Goal: Transaction & Acquisition: Complete application form

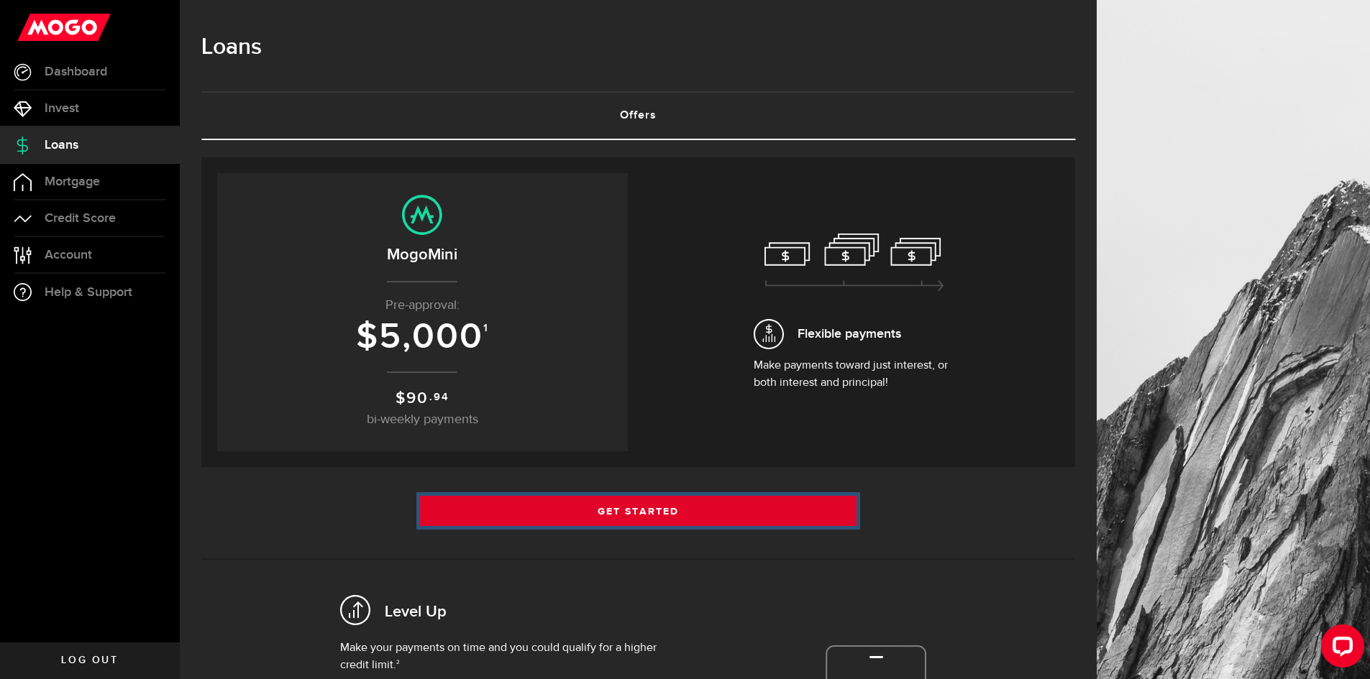
click at [669, 502] on link "Get Started" at bounding box center [638, 511] width 437 height 30
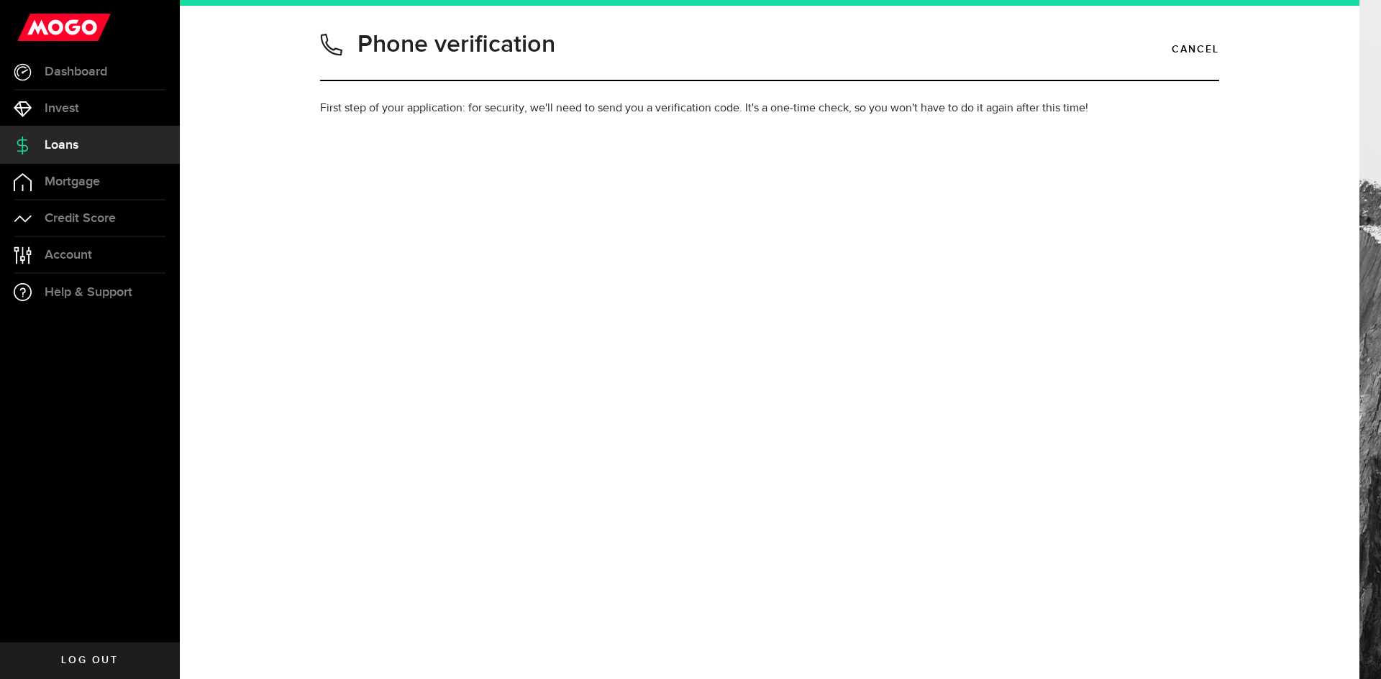
type input "8074078680"
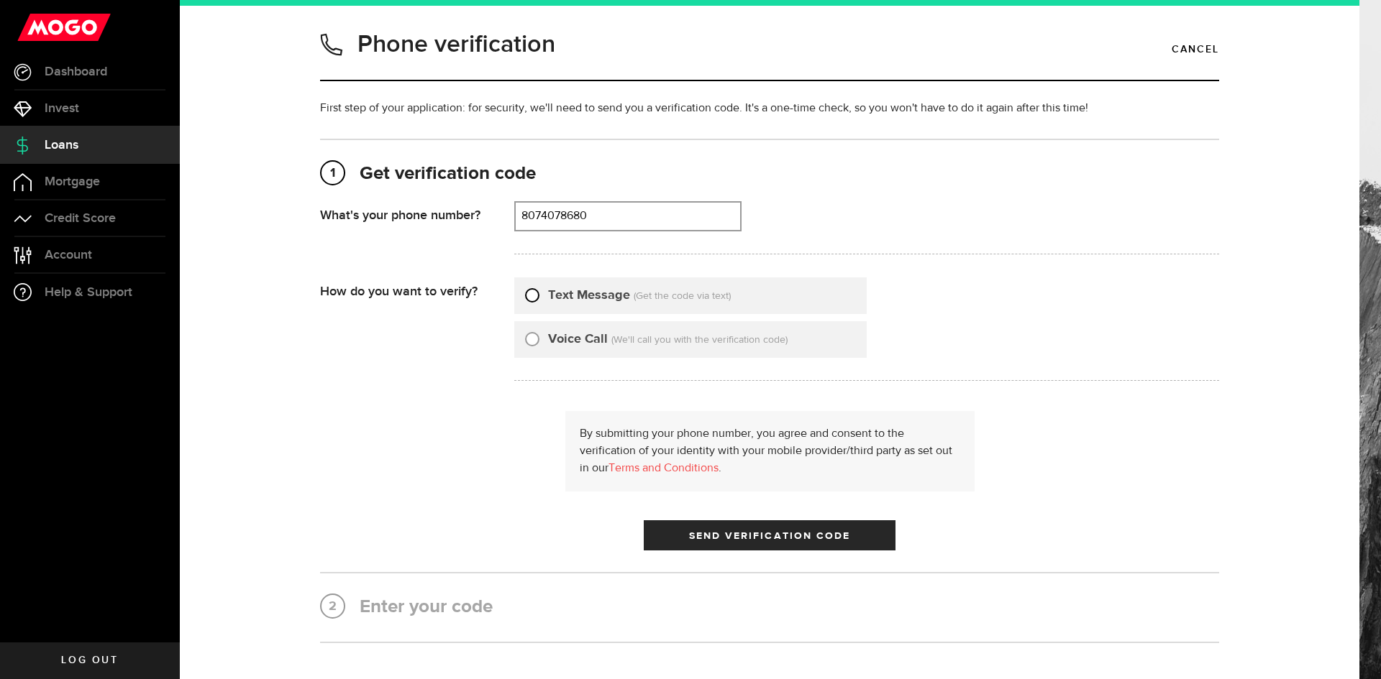
click at [525, 296] on input "Text Message" at bounding box center [532, 293] width 14 height 14
radio input "true"
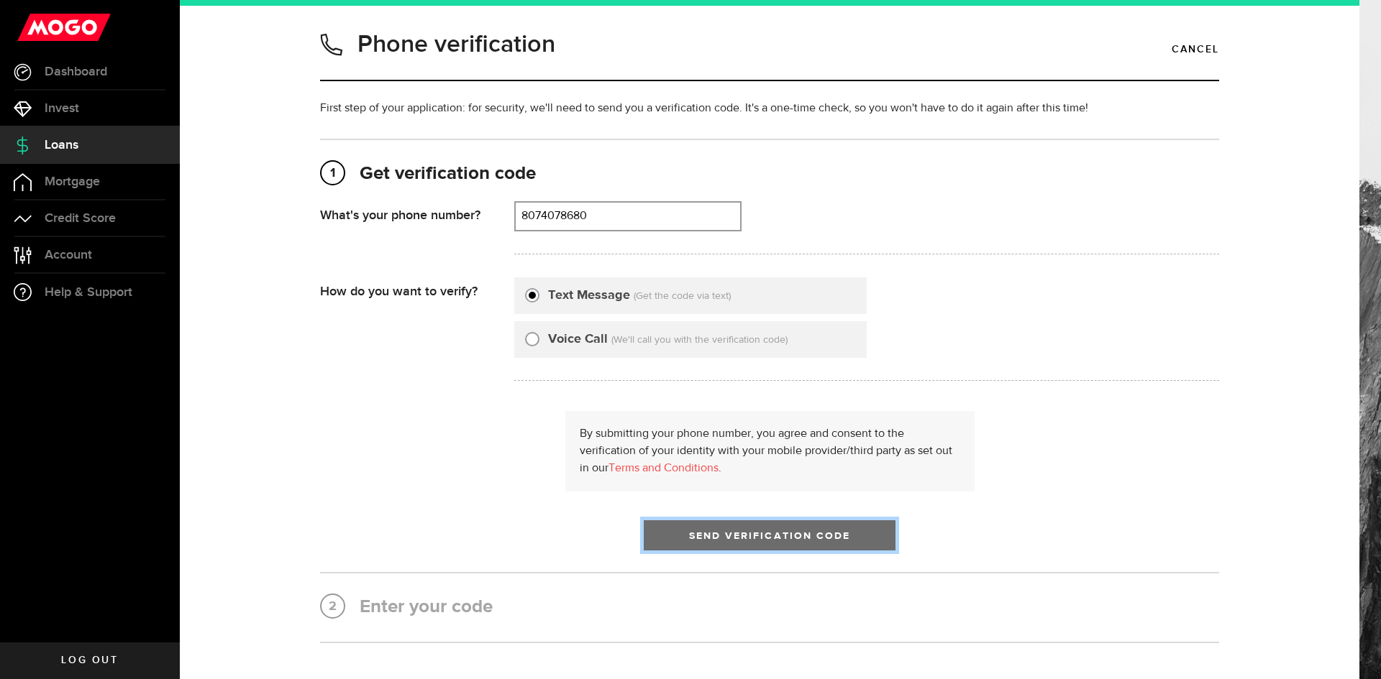
click at [733, 534] on span "Send Verification Code" at bounding box center [770, 536] width 162 height 10
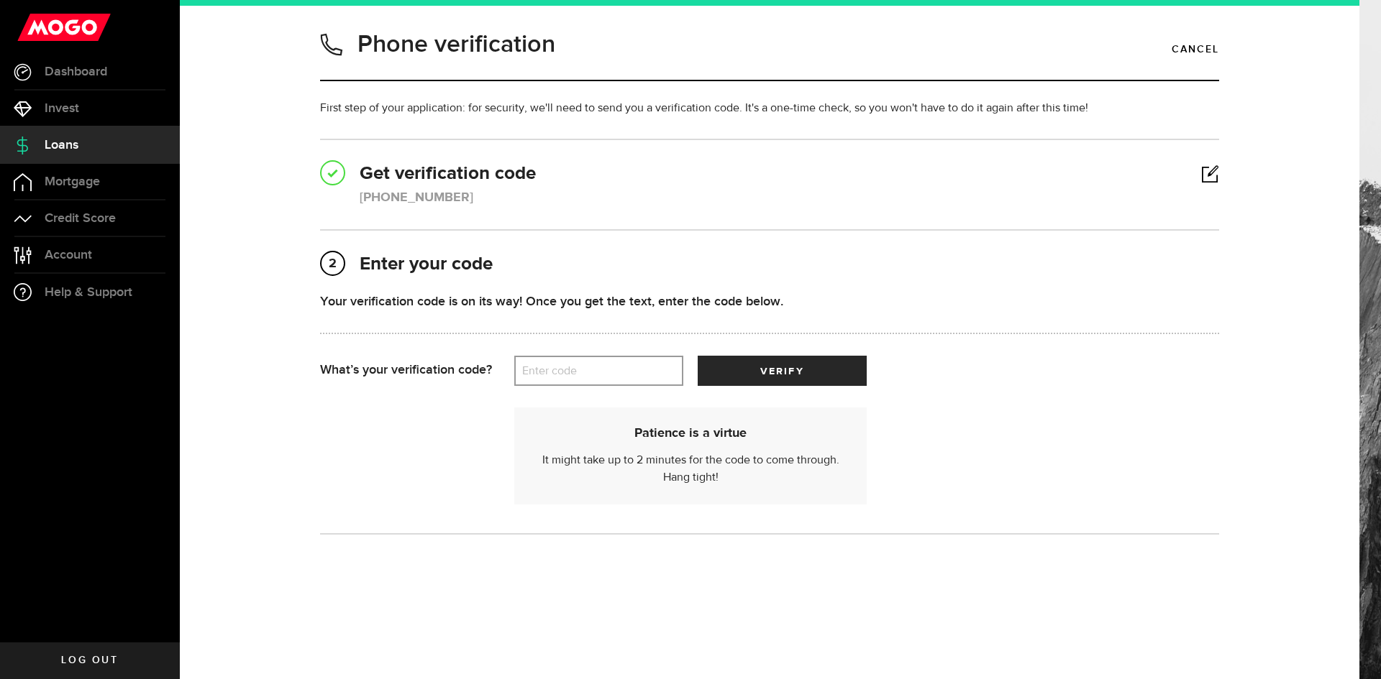
click at [589, 374] on label "Enter code" at bounding box center [598, 371] width 169 height 29
click at [589, 374] on input "Enter code" at bounding box center [598, 371] width 169 height 30
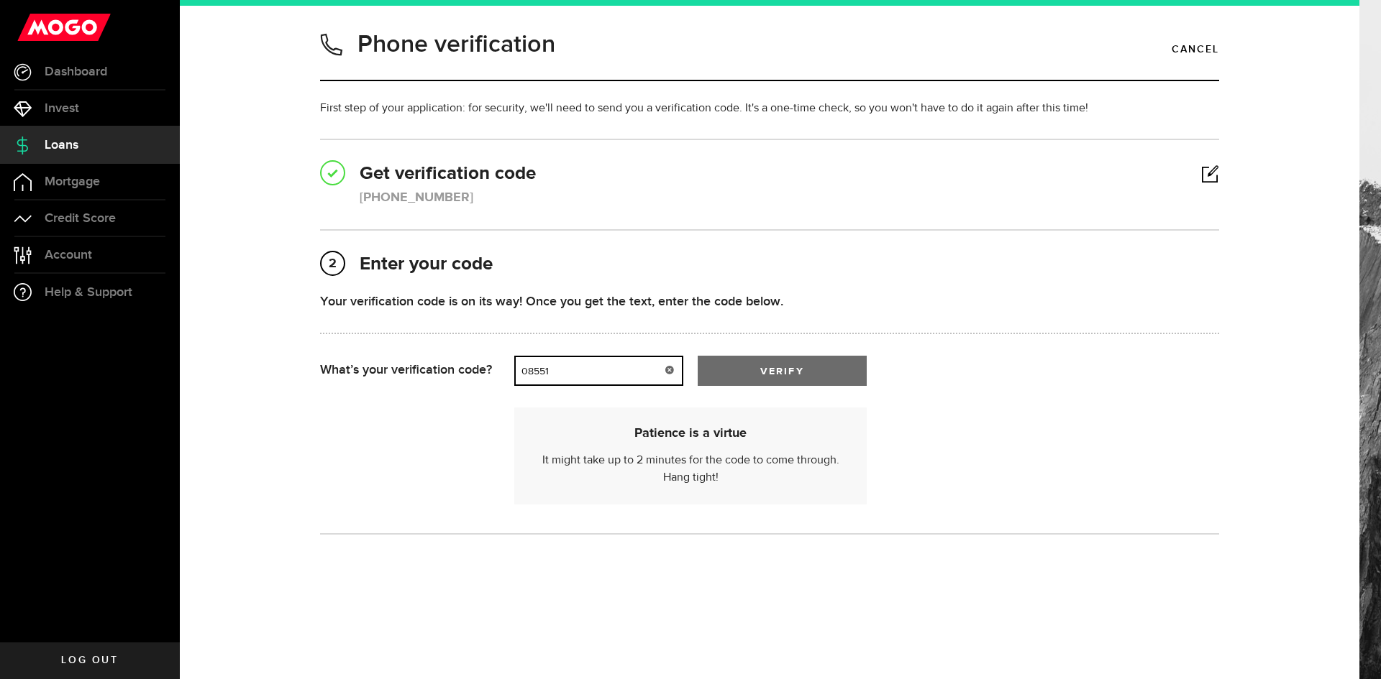
type input "08551"
click at [746, 363] on button "verify" at bounding box center [781, 371] width 169 height 30
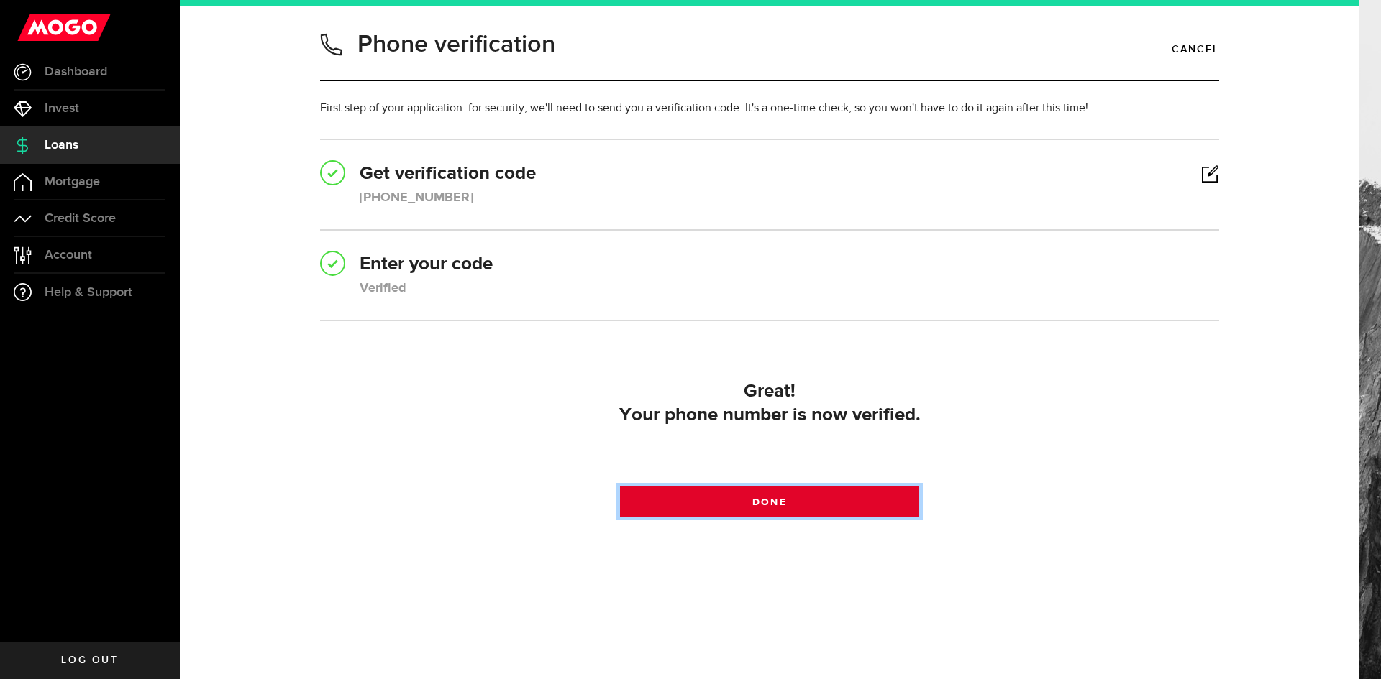
click at [742, 500] on link "Done" at bounding box center [770, 502] width 300 height 30
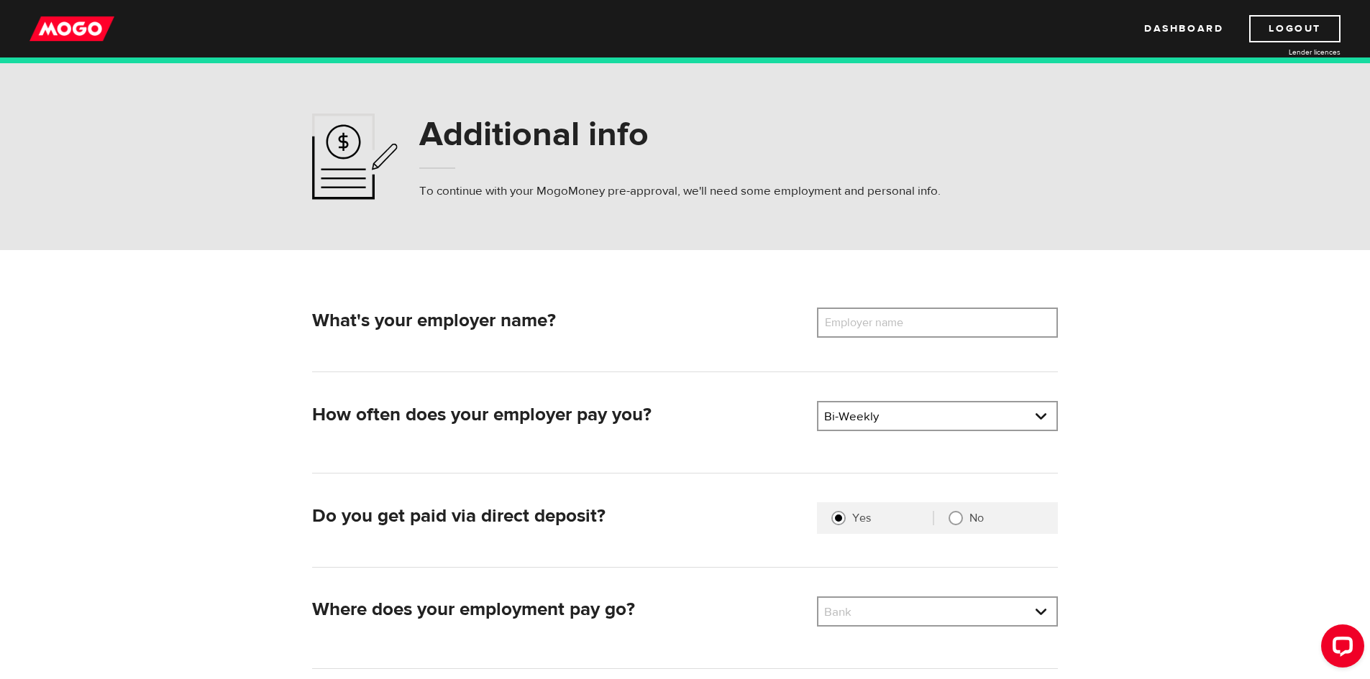
click at [887, 320] on label "Employer name" at bounding box center [875, 323] width 116 height 30
click at [887, 320] on input "Employer name" at bounding box center [937, 323] width 241 height 30
click at [951, 521] on input "No" at bounding box center [955, 518] width 14 height 14
radio input "true"
click at [883, 324] on label "Employer name" at bounding box center [875, 323] width 116 height 30
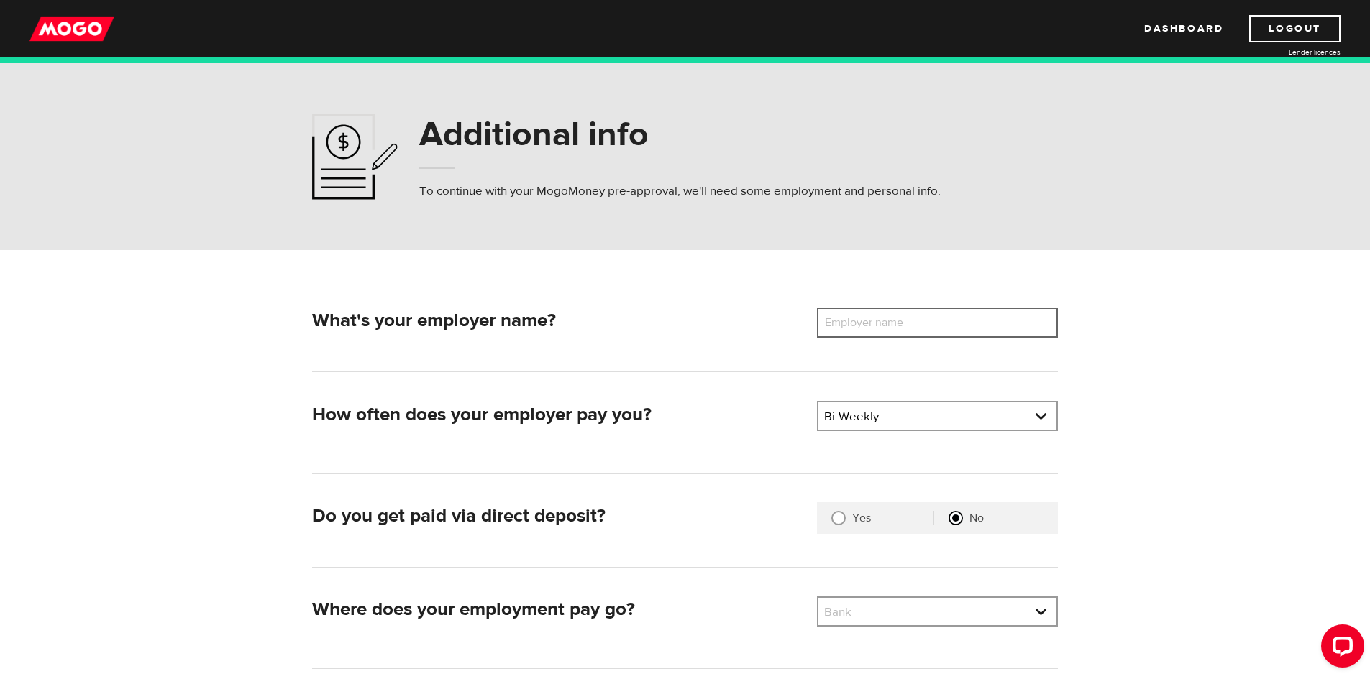
click at [883, 324] on input "Employer name" at bounding box center [937, 323] width 241 height 30
type input "Blackfox Construction"
click at [804, 358] on div "What's your employer name? Employer name Please enter your employer's name Blac…" at bounding box center [685, 340] width 746 height 65
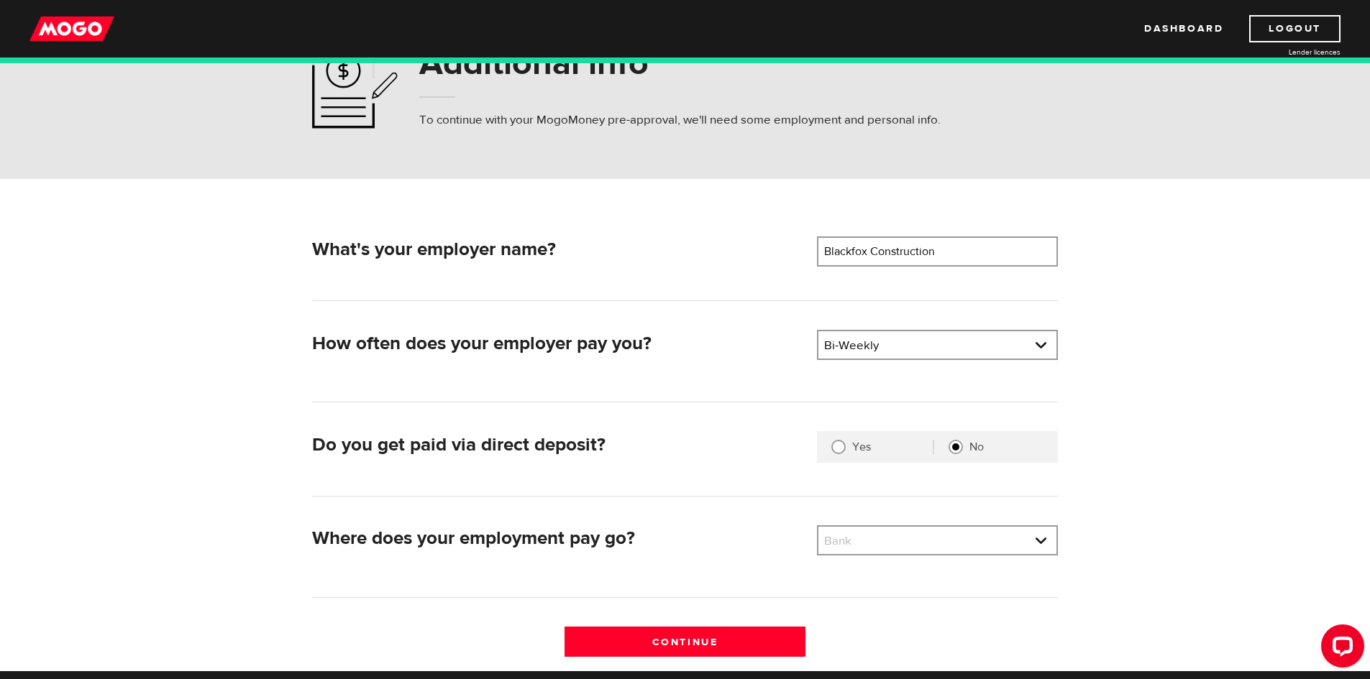
scroll to position [72, 0]
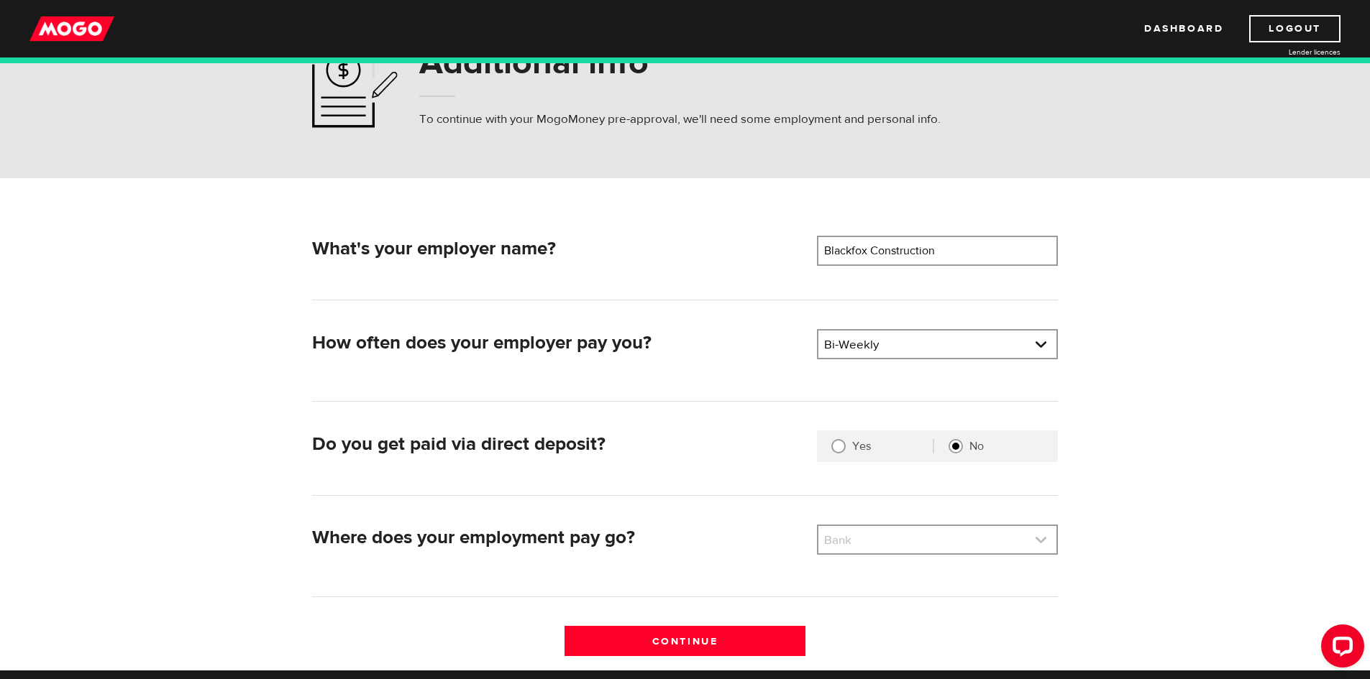
click at [852, 538] on link at bounding box center [937, 539] width 238 height 27
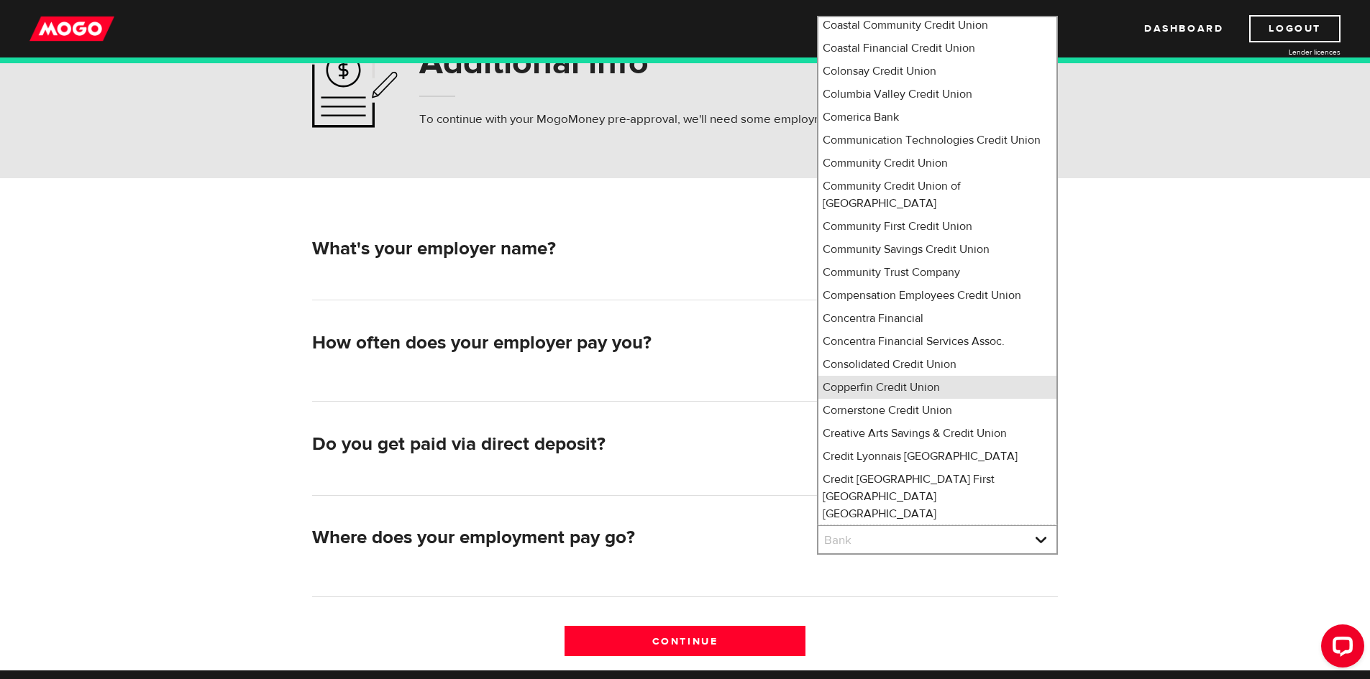
scroll to position [2398, 0]
click at [895, 398] on li "Copperfin Credit Union" at bounding box center [937, 386] width 238 height 23
select select "119"
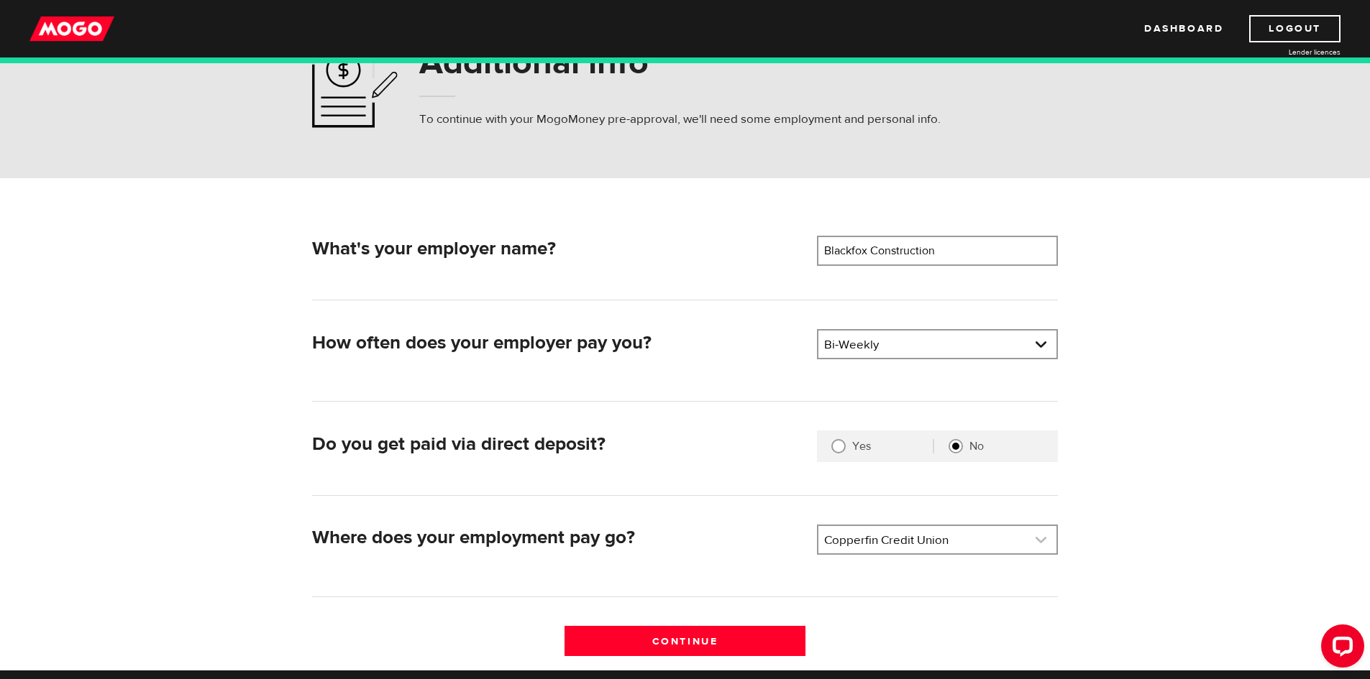
click at [856, 545] on link at bounding box center [937, 539] width 238 height 27
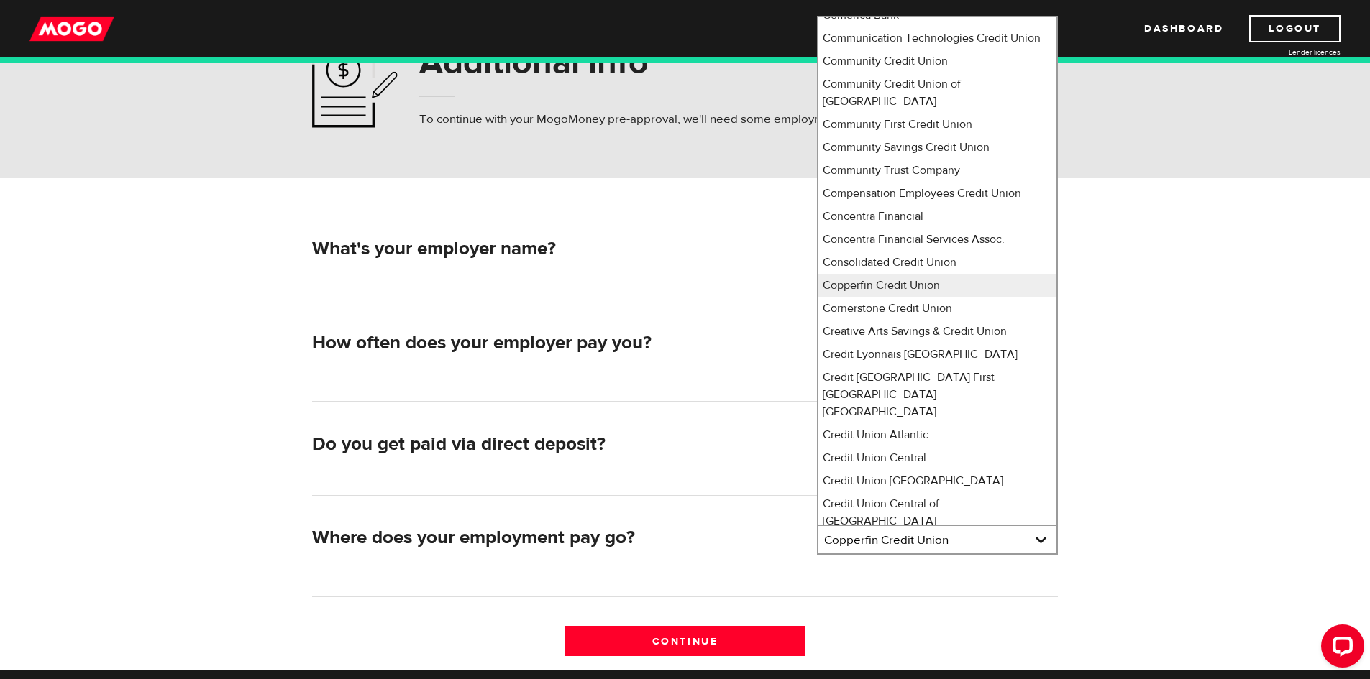
scroll to position [2479, 0]
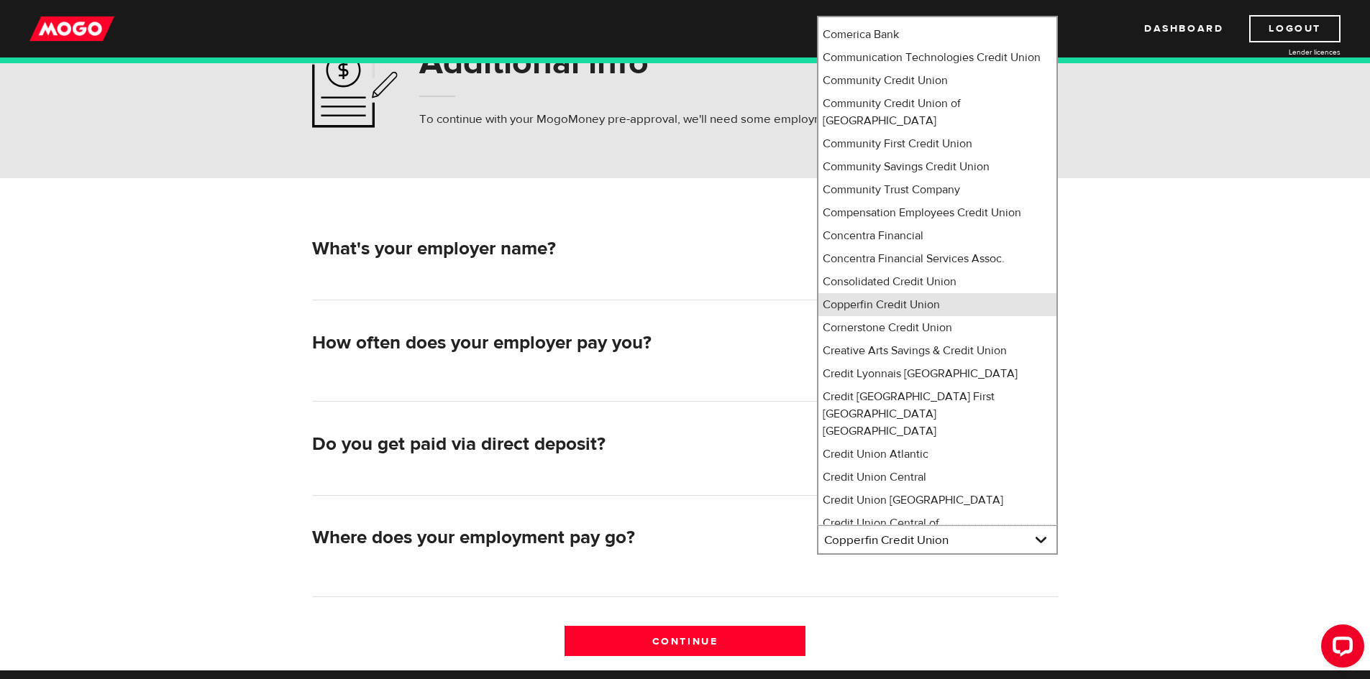
click at [938, 316] on li "Copperfin Credit Union" at bounding box center [937, 304] width 238 height 23
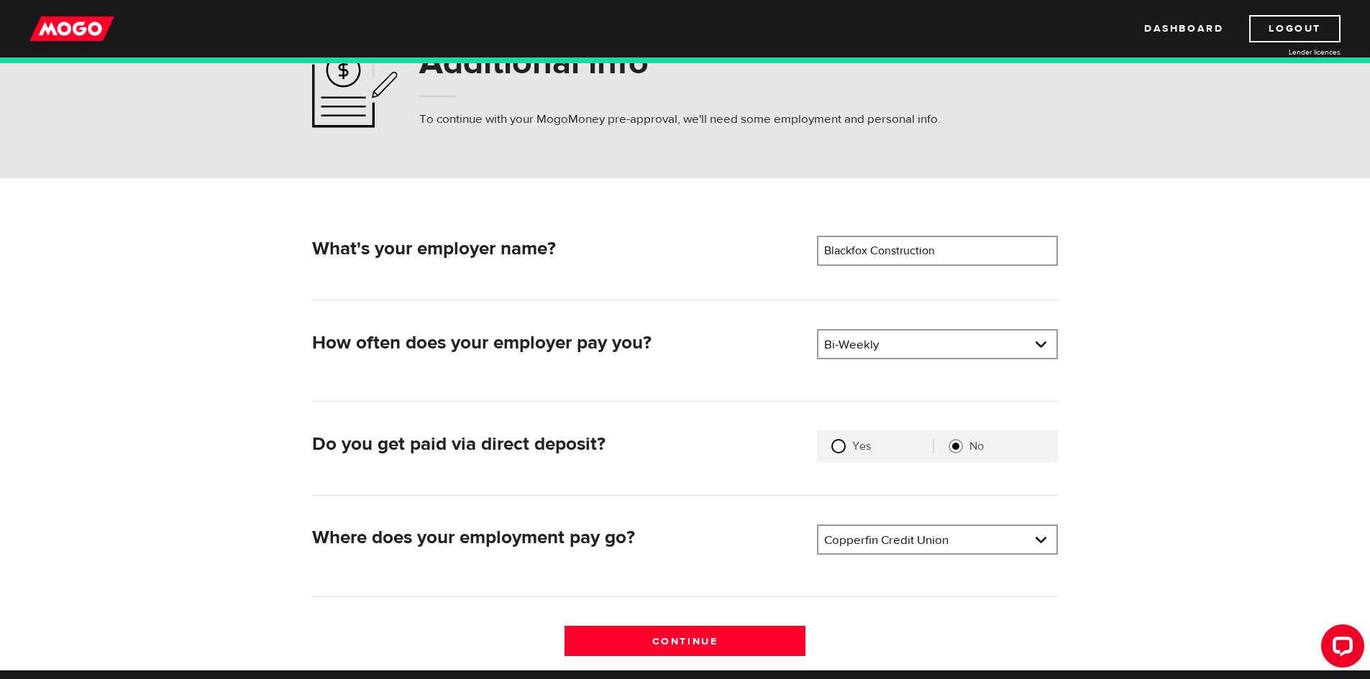
click at [831, 449] on input "Yes" at bounding box center [838, 446] width 14 height 14
radio input "true"
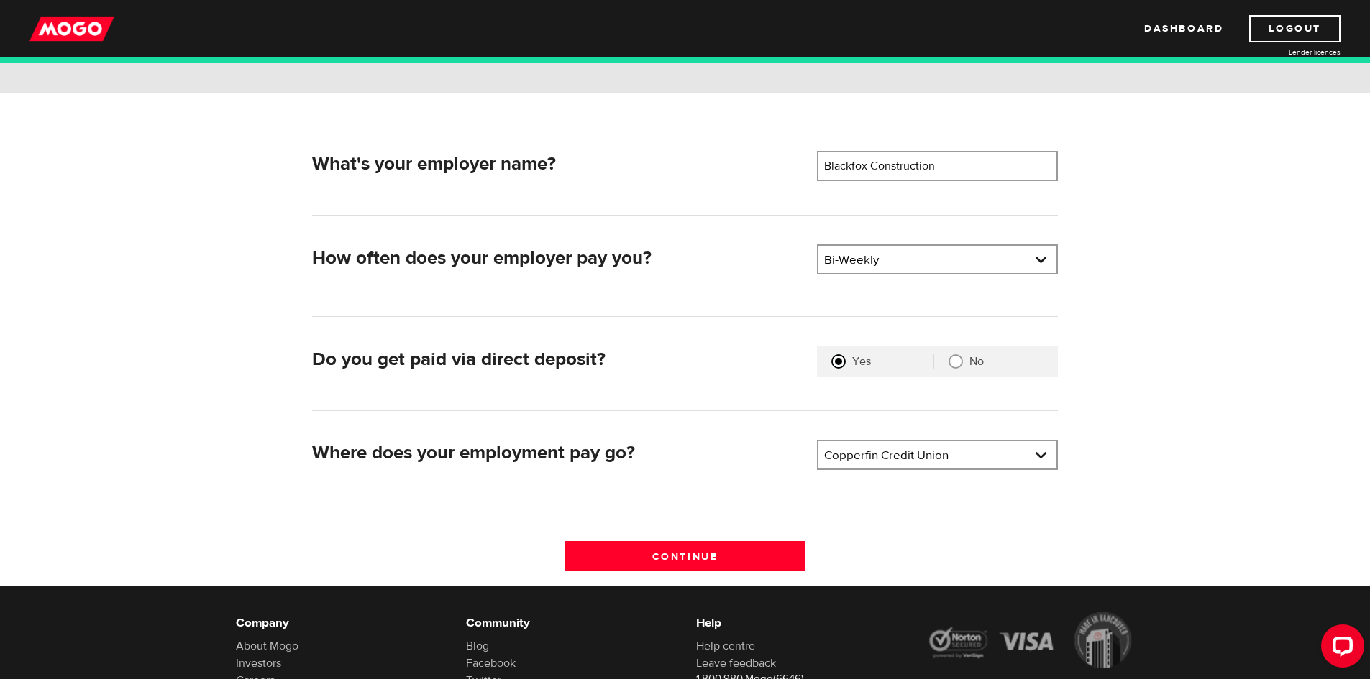
scroll to position [160, 0]
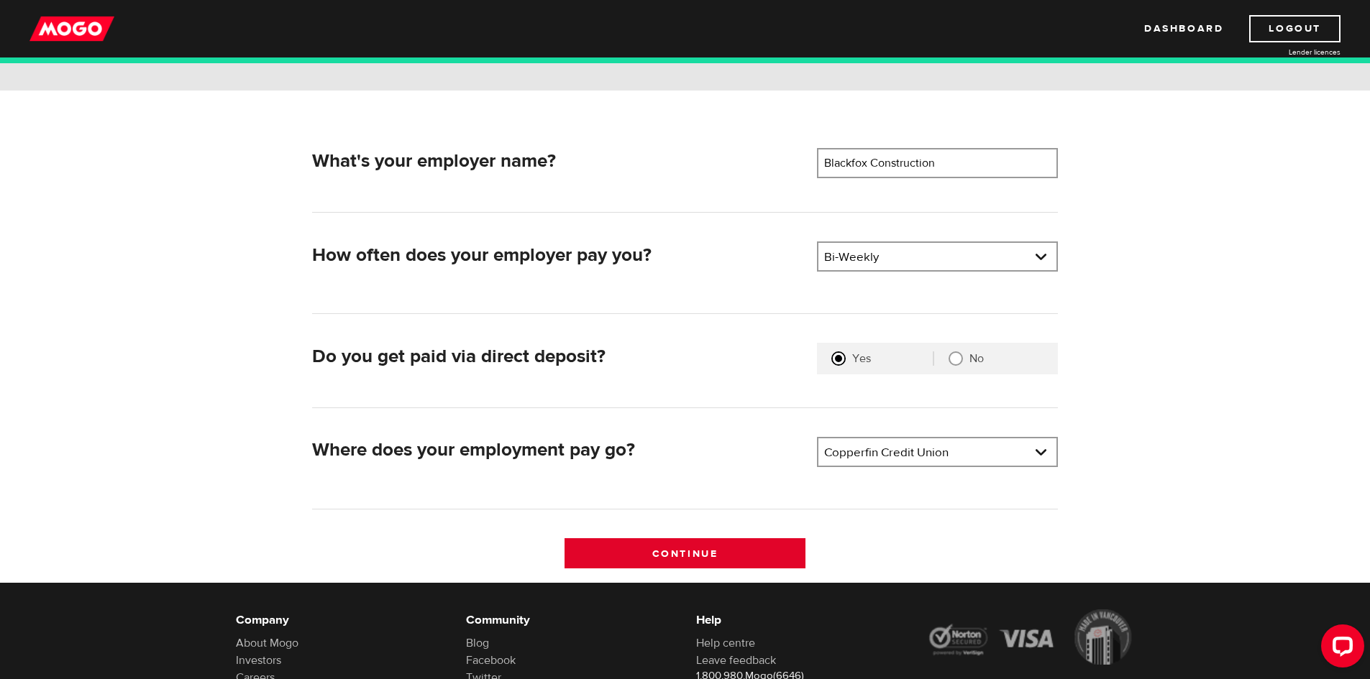
click at [735, 557] on input "Continue" at bounding box center [684, 554] width 241 height 30
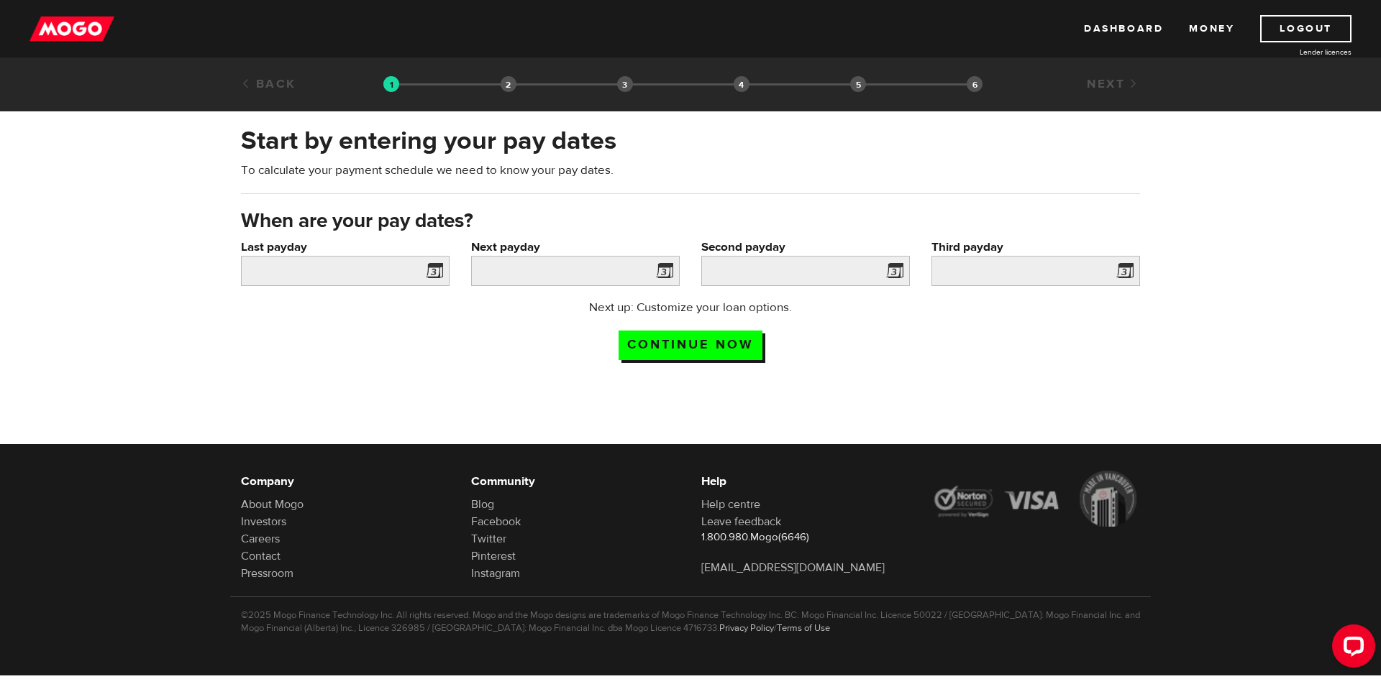
click at [441, 275] on span at bounding box center [432, 273] width 22 height 23
click at [434, 271] on span at bounding box center [432, 273] width 22 height 23
click at [400, 271] on input "Last payday" at bounding box center [345, 271] width 209 height 30
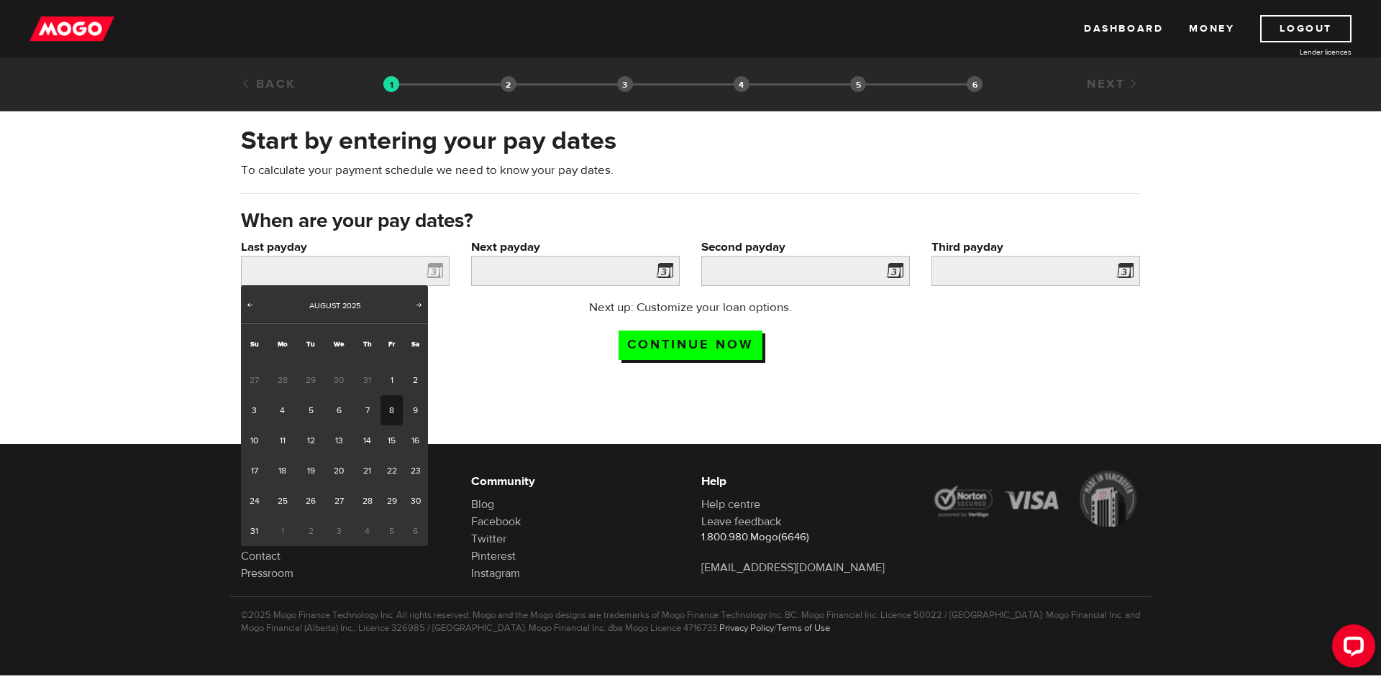
click at [391, 415] on link "8" at bounding box center [391, 410] width 22 height 30
type input "2025/08/08"
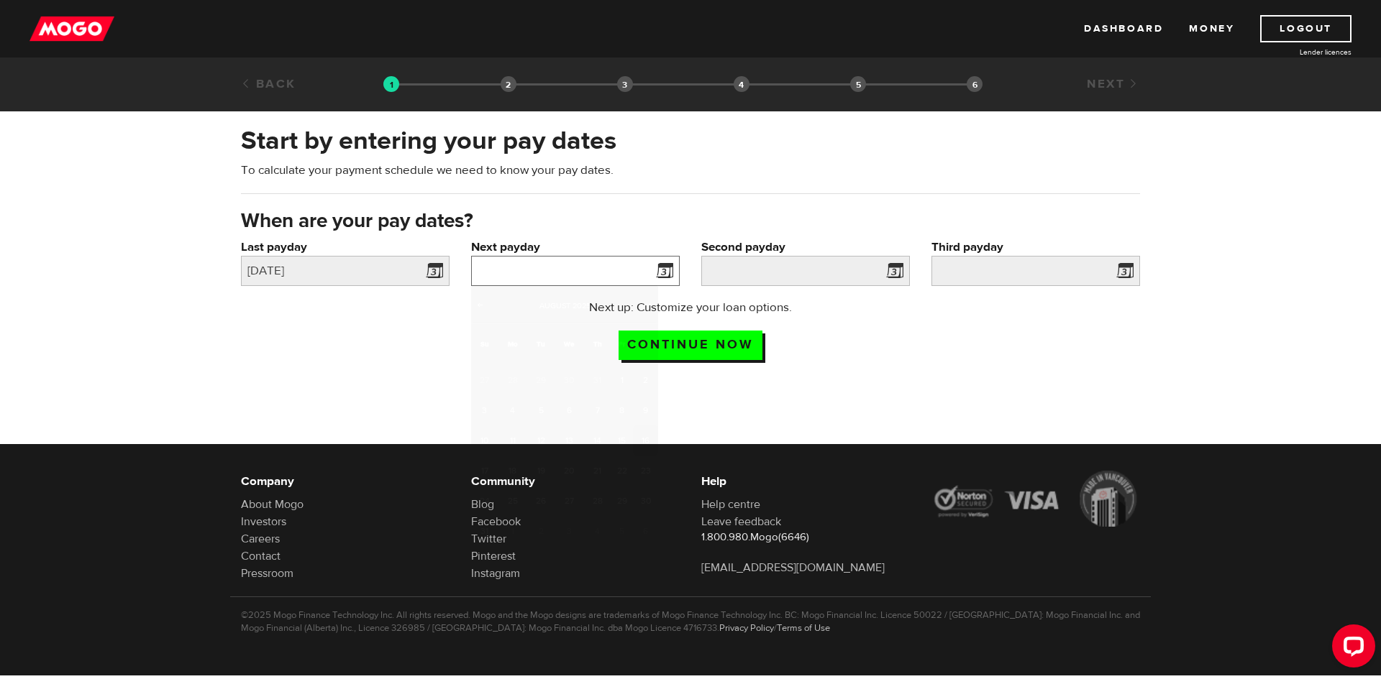
click at [618, 273] on input "Next payday" at bounding box center [575, 271] width 209 height 30
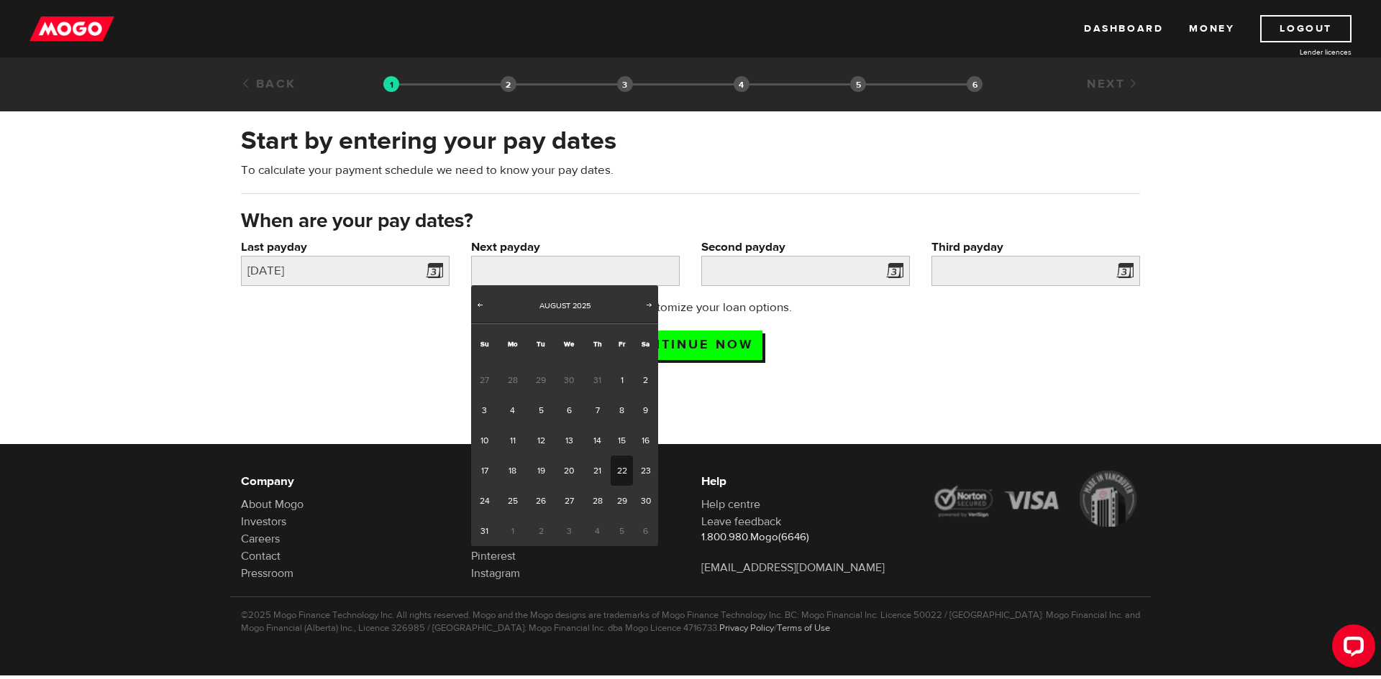
click at [616, 467] on link "22" at bounding box center [621, 471] width 22 height 30
type input "2025/08/22"
type input "2025/9/5"
type input "2025/9/19"
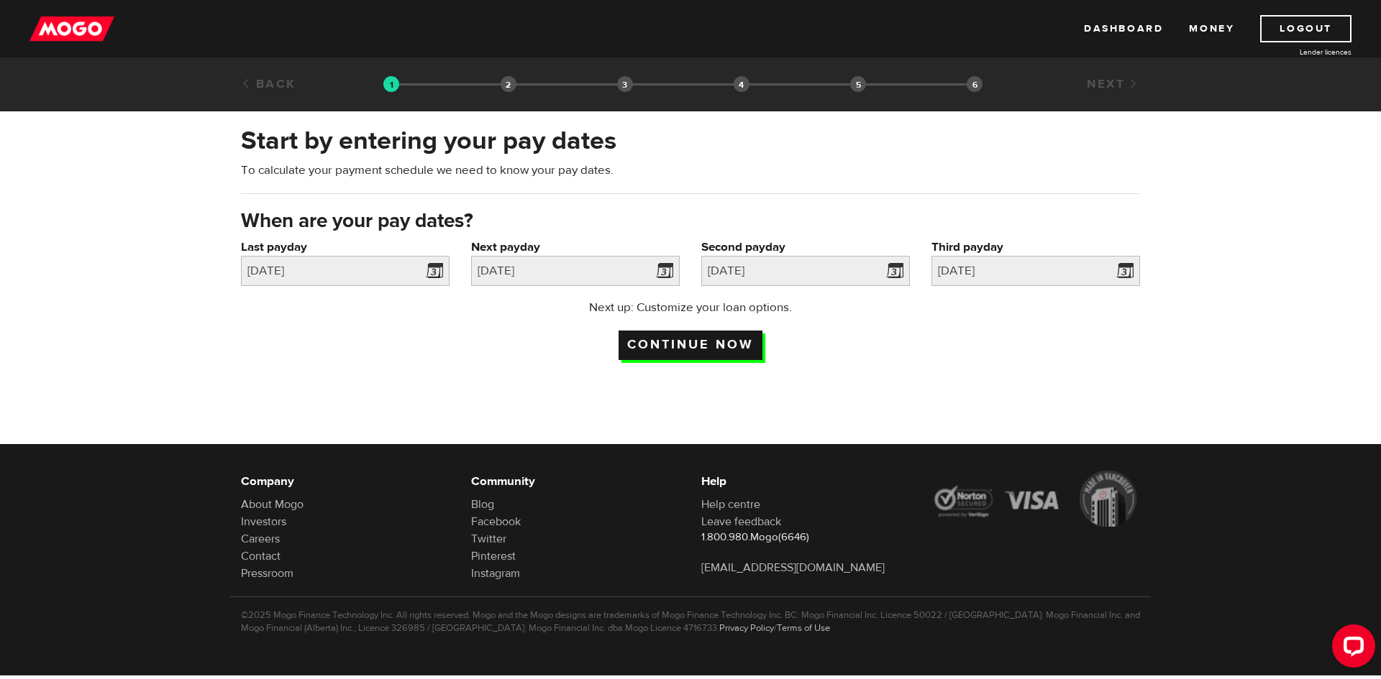
click at [741, 344] on input "Continue now" at bounding box center [690, 345] width 144 height 29
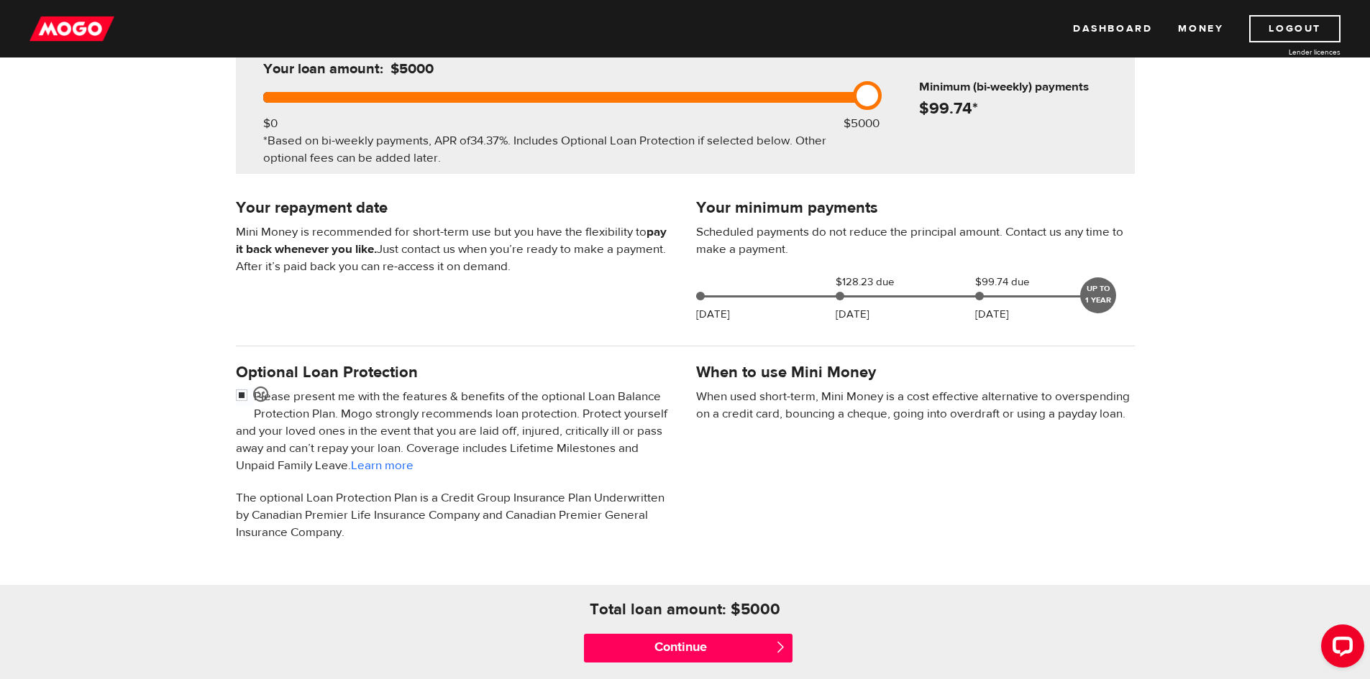
scroll to position [190, 0]
click at [725, 651] on input "Continue" at bounding box center [688, 647] width 209 height 29
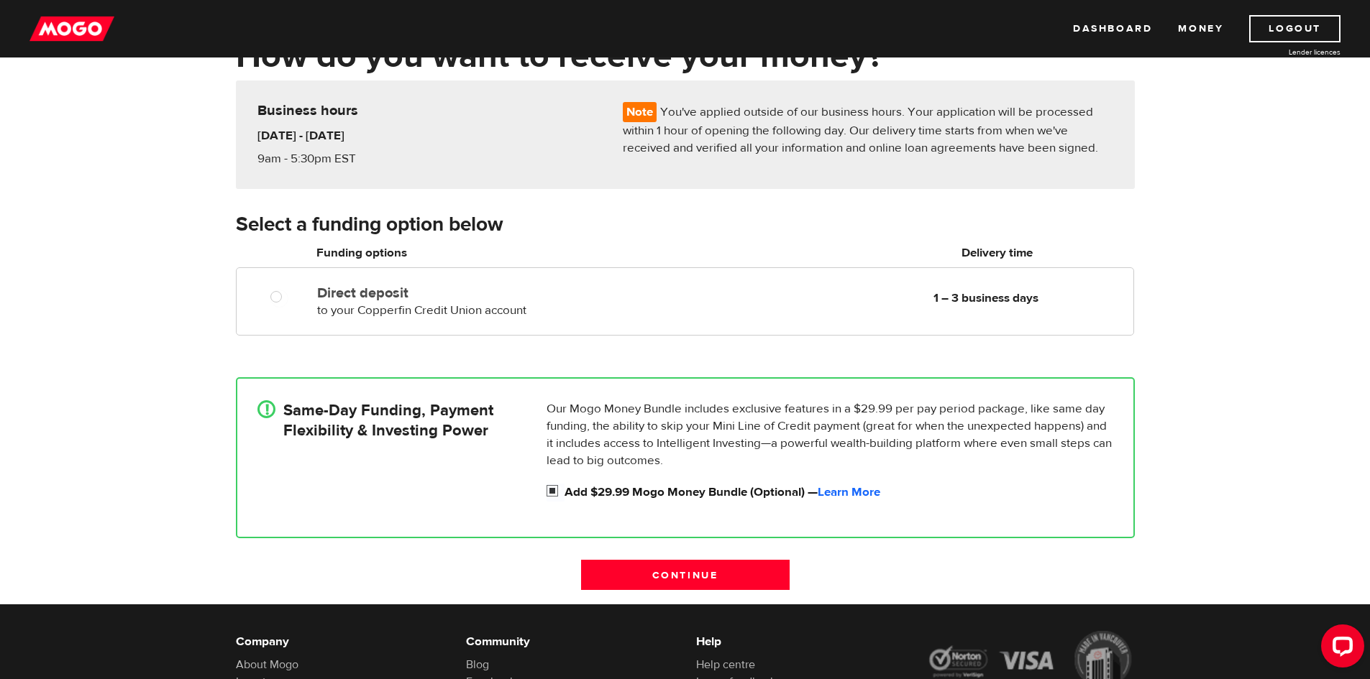
scroll to position [93, 0]
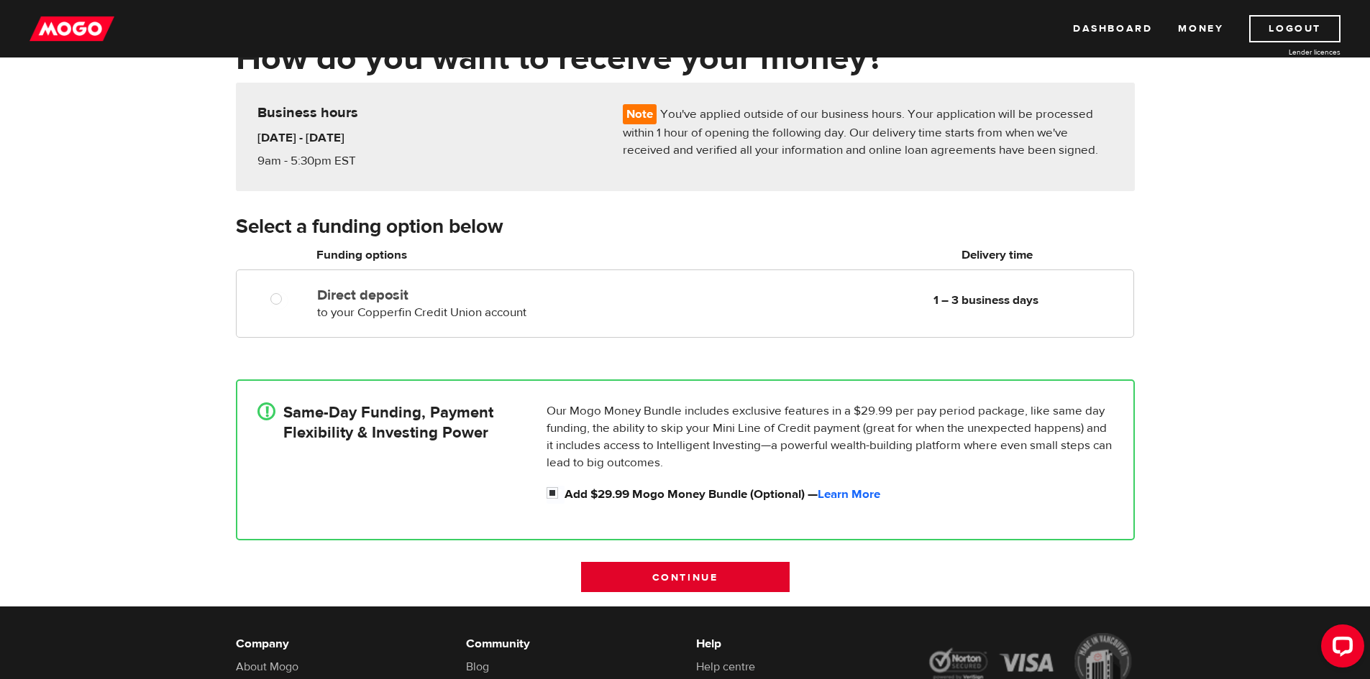
click at [606, 579] on input "Continue" at bounding box center [685, 577] width 209 height 30
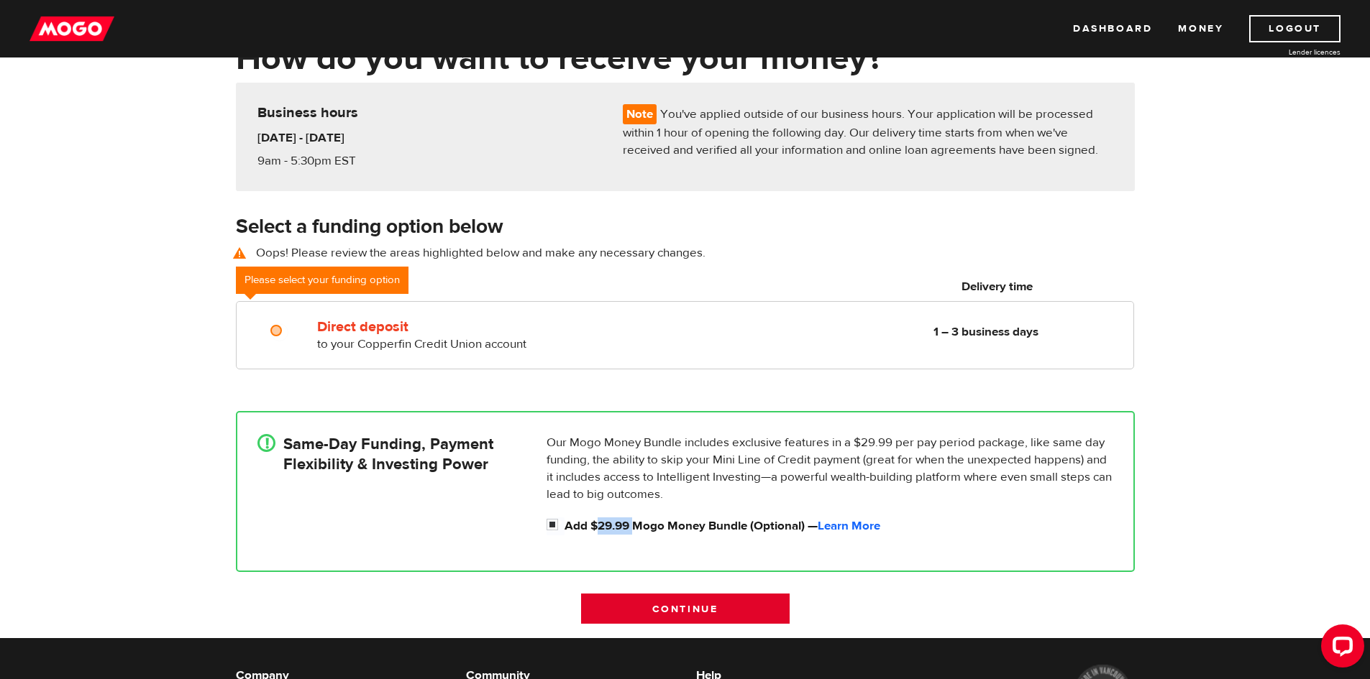
click at [606, 579] on div "! Same-Day Funding, Payment Flexibility & Investing Power Our Mogo Money Bundle…" at bounding box center [685, 492] width 920 height 204
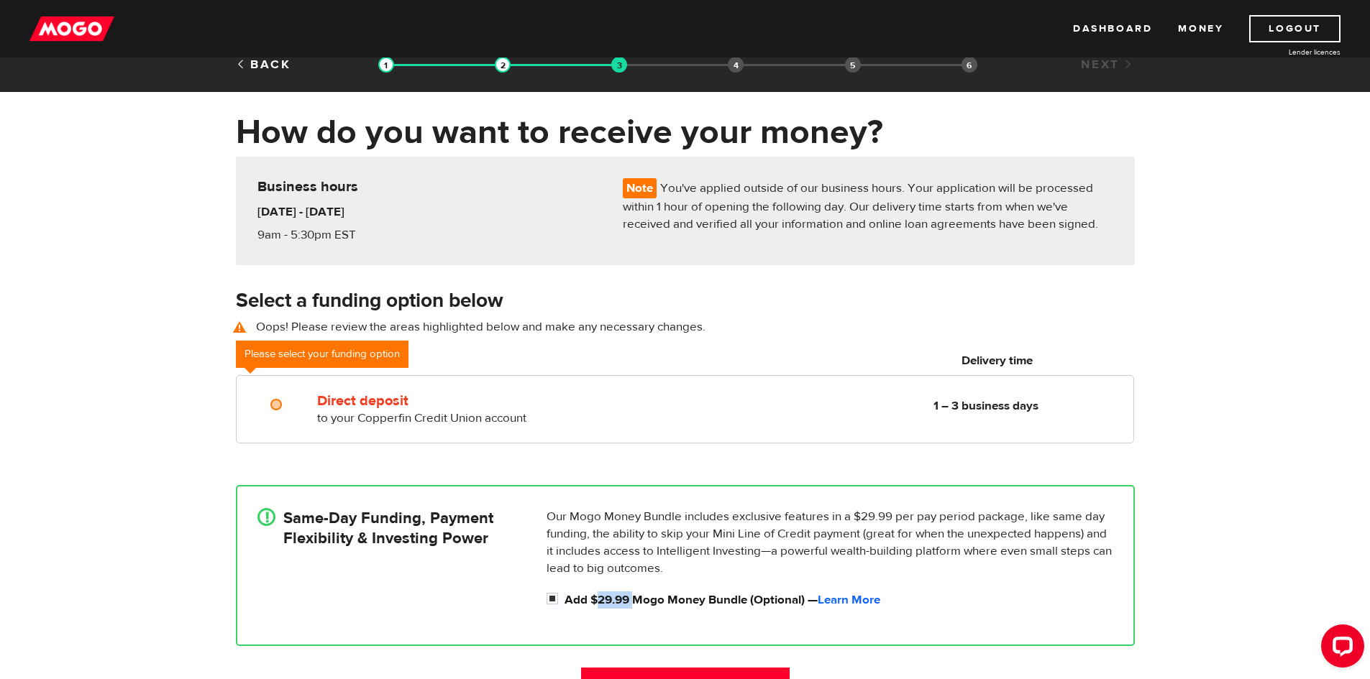
scroll to position [0, 0]
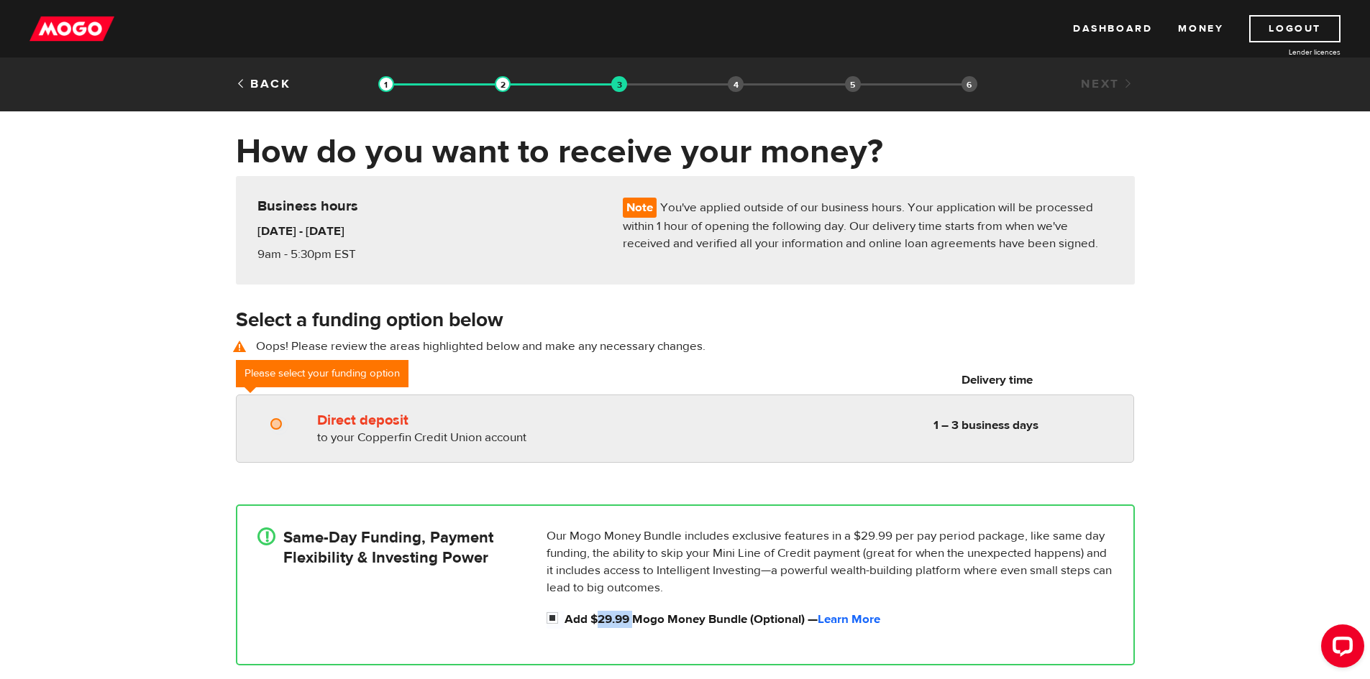
radio input "true"
click at [273, 429] on input "Direct deposit" at bounding box center [279, 426] width 18 height 18
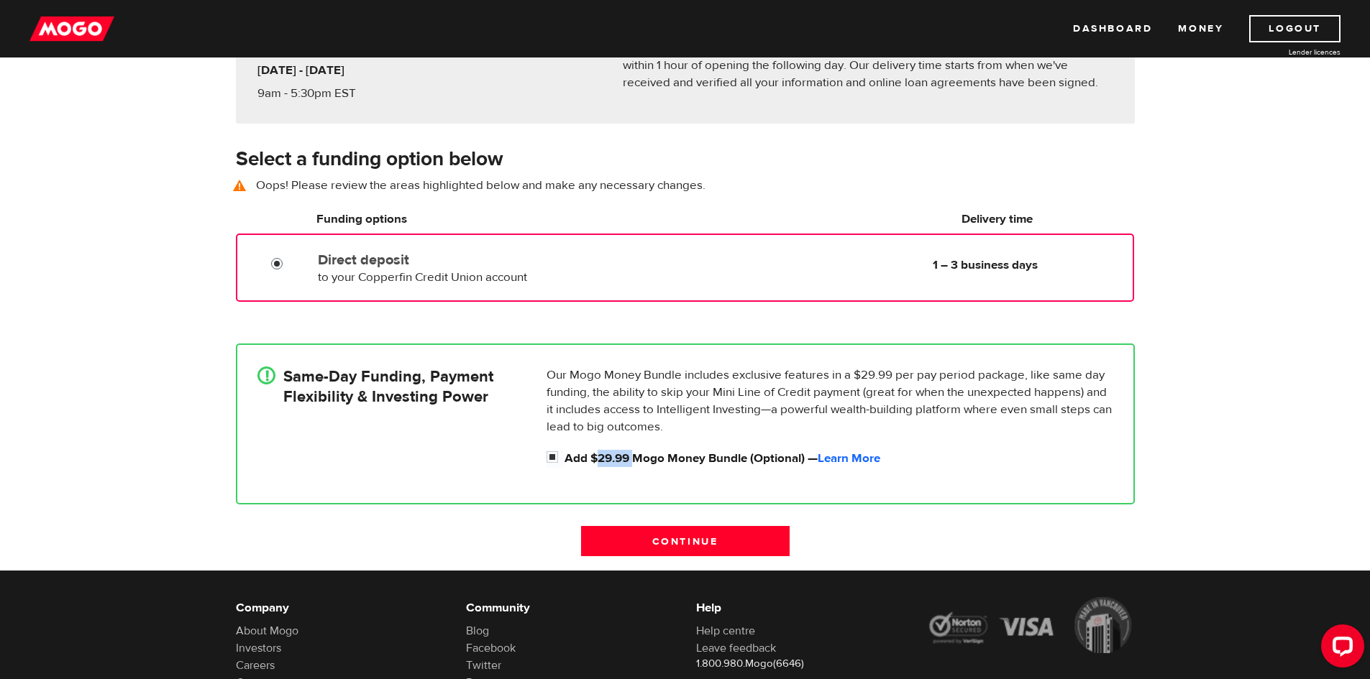
scroll to position [162, 0]
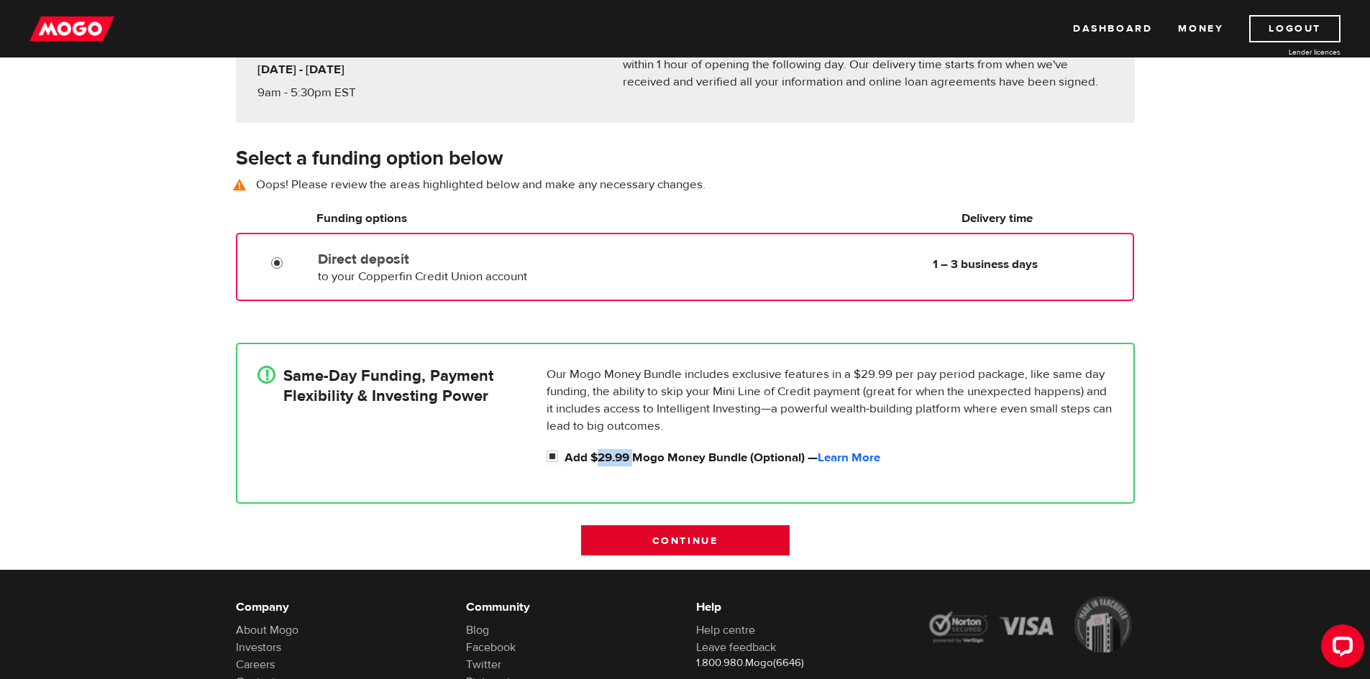
click at [669, 538] on input "Continue" at bounding box center [685, 541] width 209 height 30
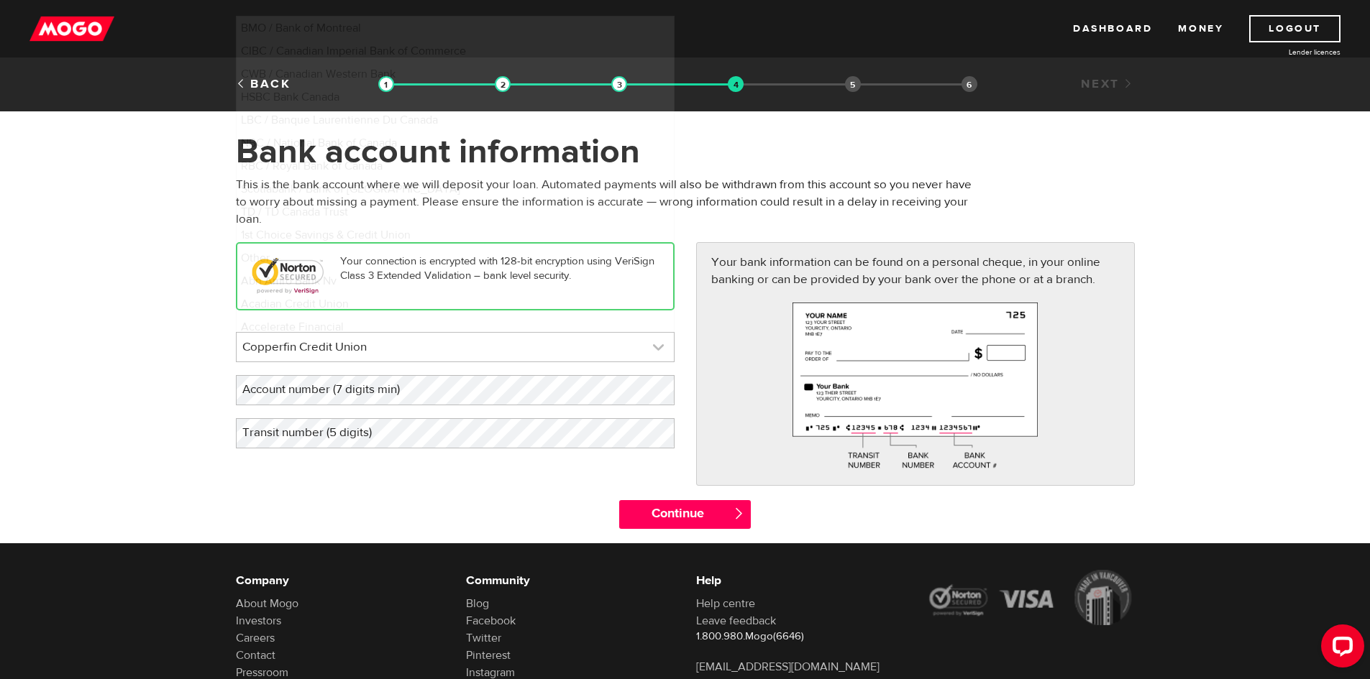
click at [631, 349] on link at bounding box center [455, 347] width 437 height 29
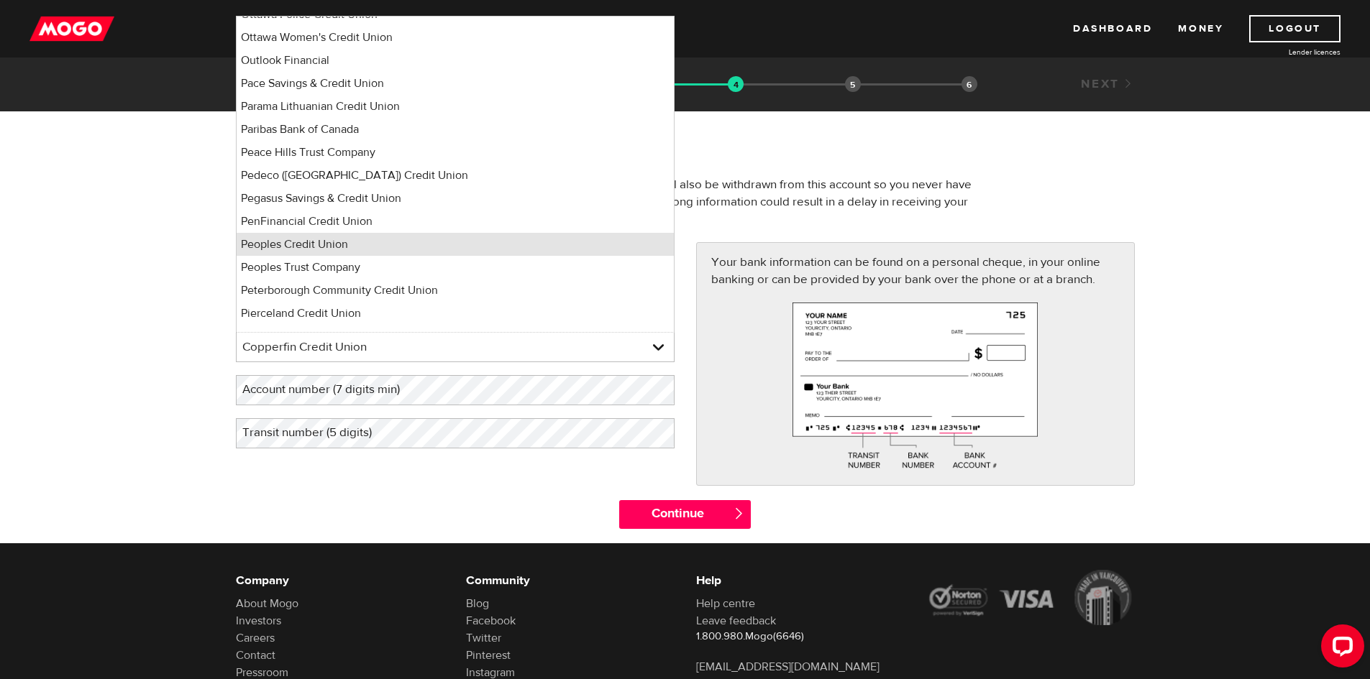
scroll to position [7934, 0]
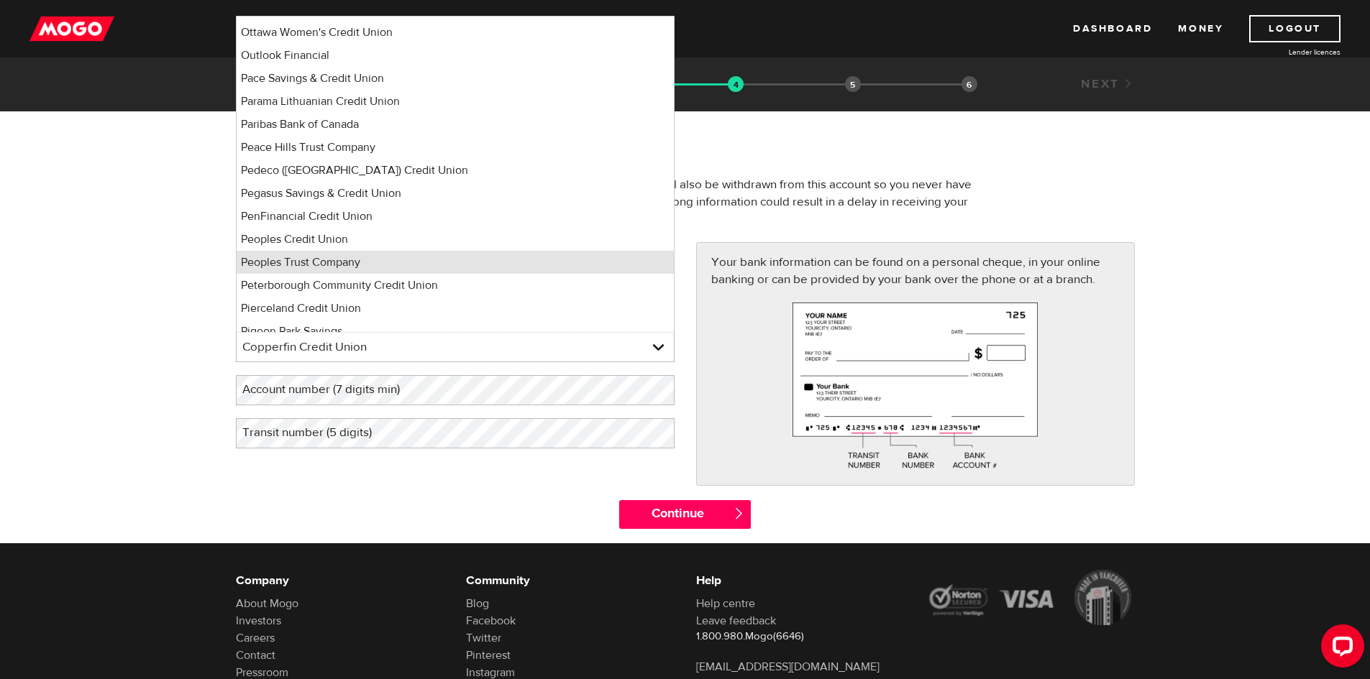
click at [418, 254] on li "Peoples Trust Company" at bounding box center [455, 262] width 437 height 23
select select "350"
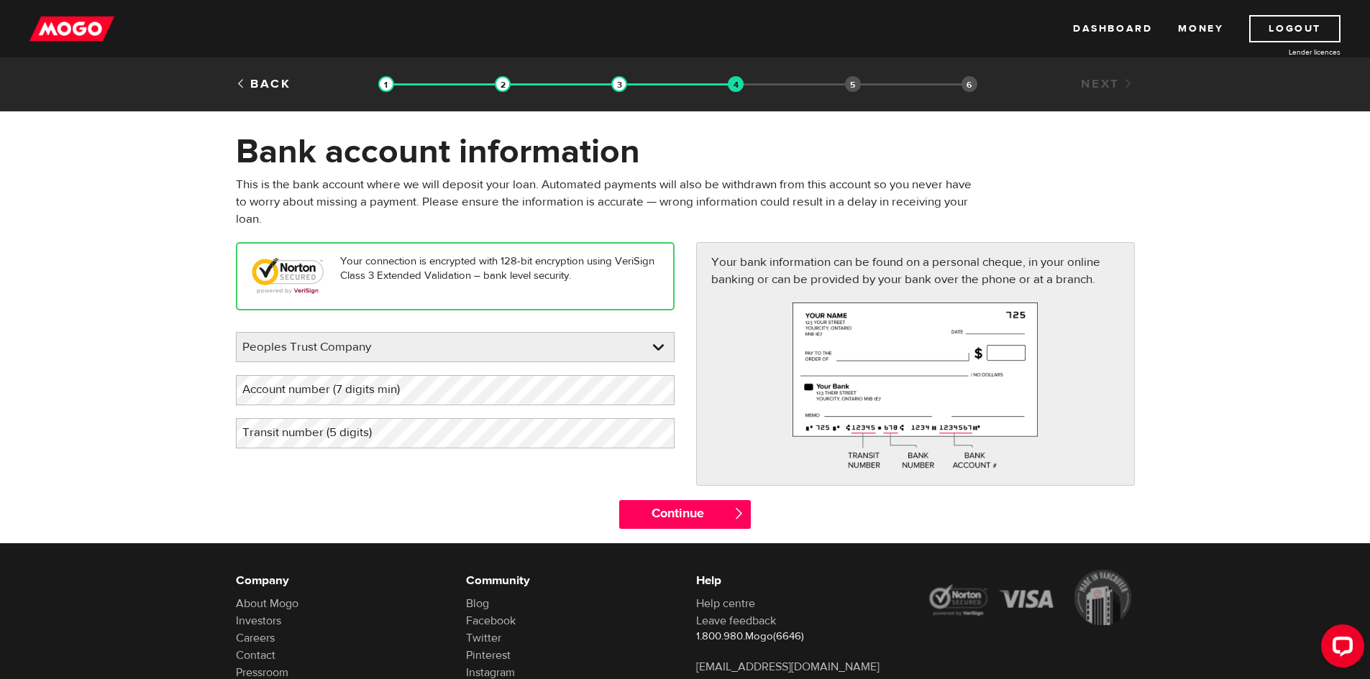
click at [395, 393] on label "Account number (7 digits min)" at bounding box center [332, 389] width 193 height 29
click at [378, 426] on label "Transit number (5 digits)" at bounding box center [318, 432] width 165 height 29
click at [413, 394] on label "Account number (7 digits min)" at bounding box center [332, 389] width 193 height 29
click at [648, 511] on input "Continue" at bounding box center [685, 514] width 132 height 29
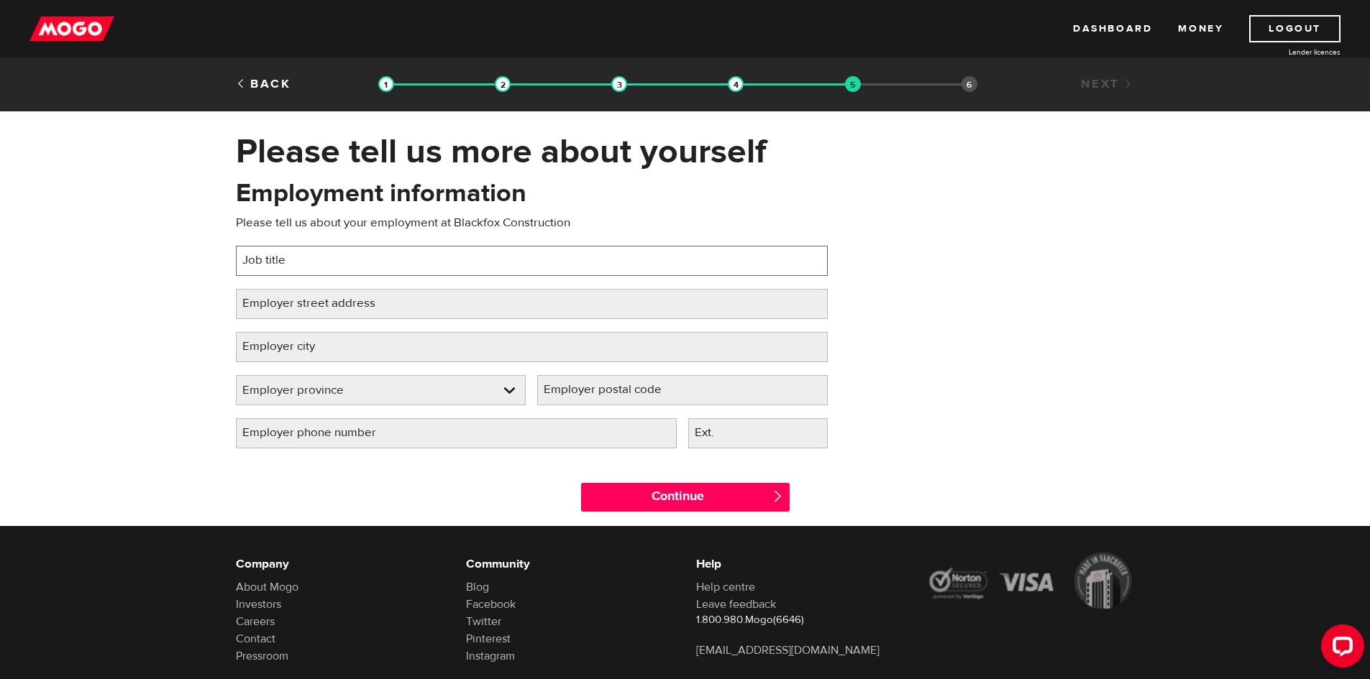
click at [491, 260] on input "Job title" at bounding box center [532, 261] width 592 height 30
type input "S"
type input "Bricklayer"
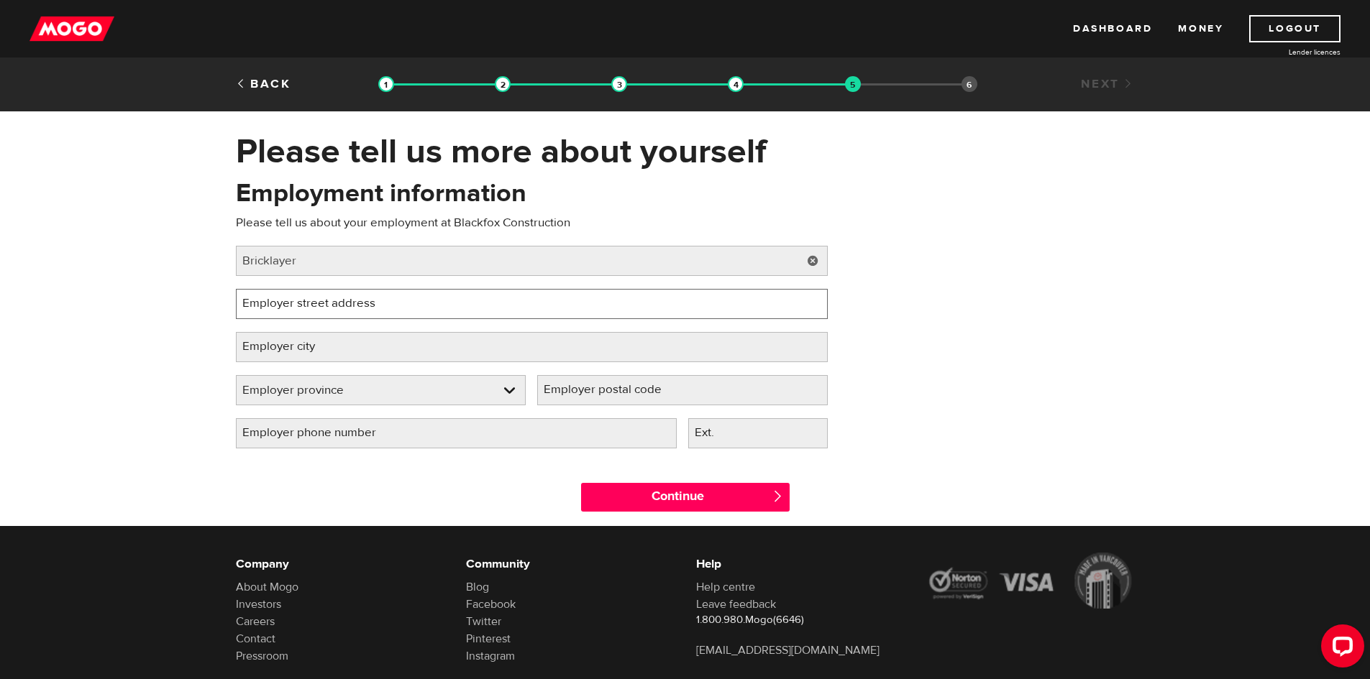
click at [441, 312] on input "Employer street address" at bounding box center [532, 304] width 592 height 30
type input "474 Williams Road"
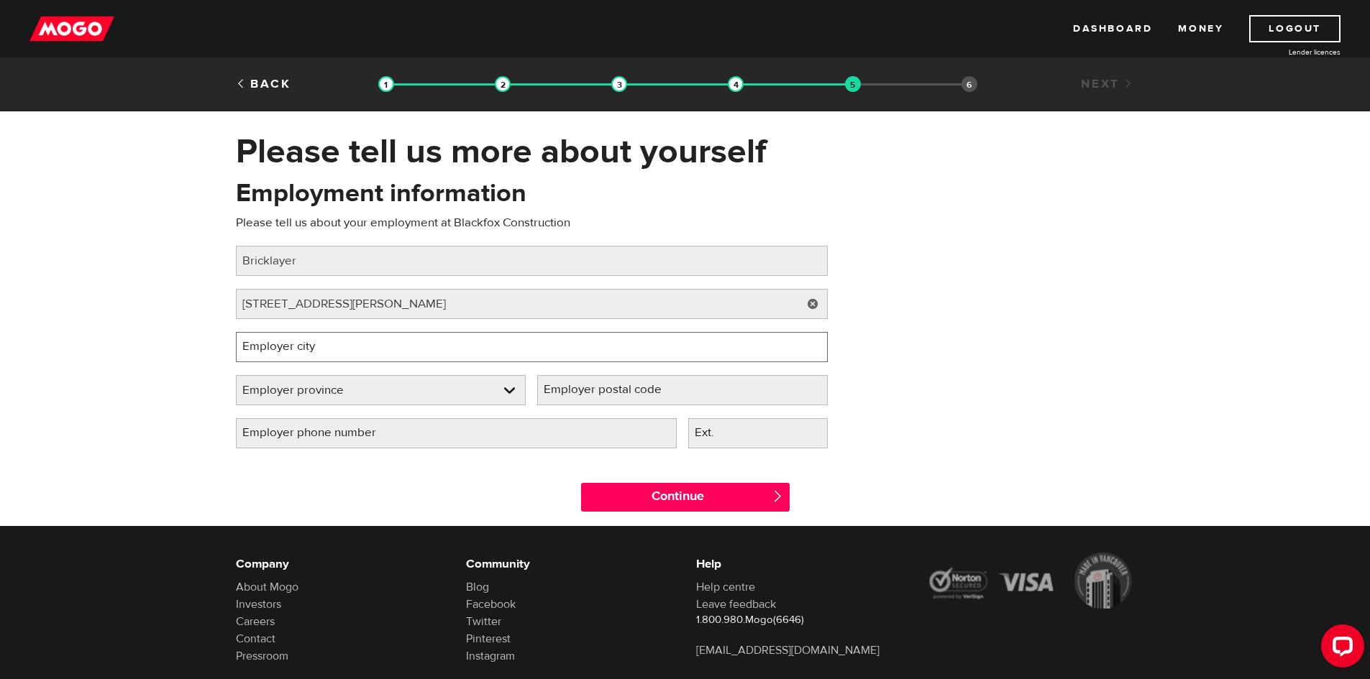
click at [416, 339] on input "Employer city" at bounding box center [532, 347] width 592 height 30
type input "Kenora"
click at [388, 392] on link at bounding box center [381, 390] width 289 height 29
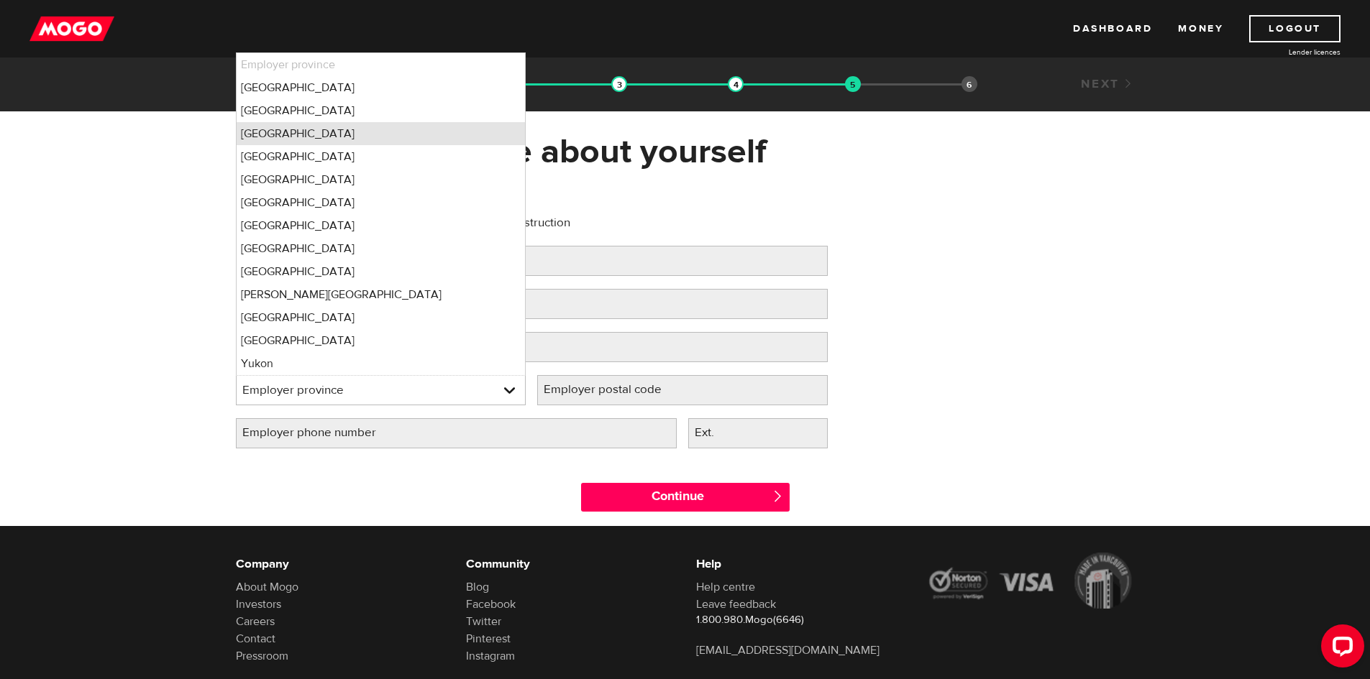
click at [410, 137] on li "Ontario" at bounding box center [381, 133] width 289 height 23
select select "ON"
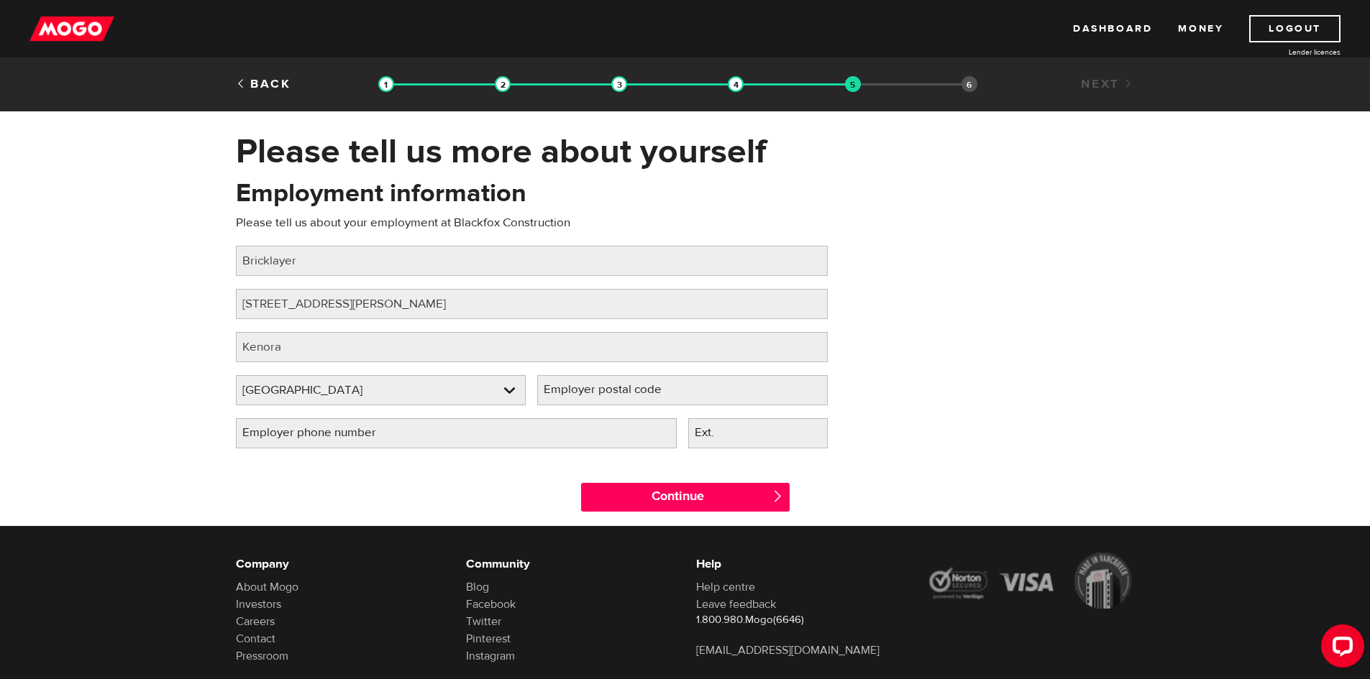
click at [598, 382] on label "Employer postal code" at bounding box center [614, 389] width 154 height 29
click at [598, 382] on input "Employer postal code" at bounding box center [682, 390] width 290 height 30
type input "P9N4R4"
click at [553, 427] on input "Employer phone number" at bounding box center [456, 433] width 441 height 30
type input "(807) 407-9983"
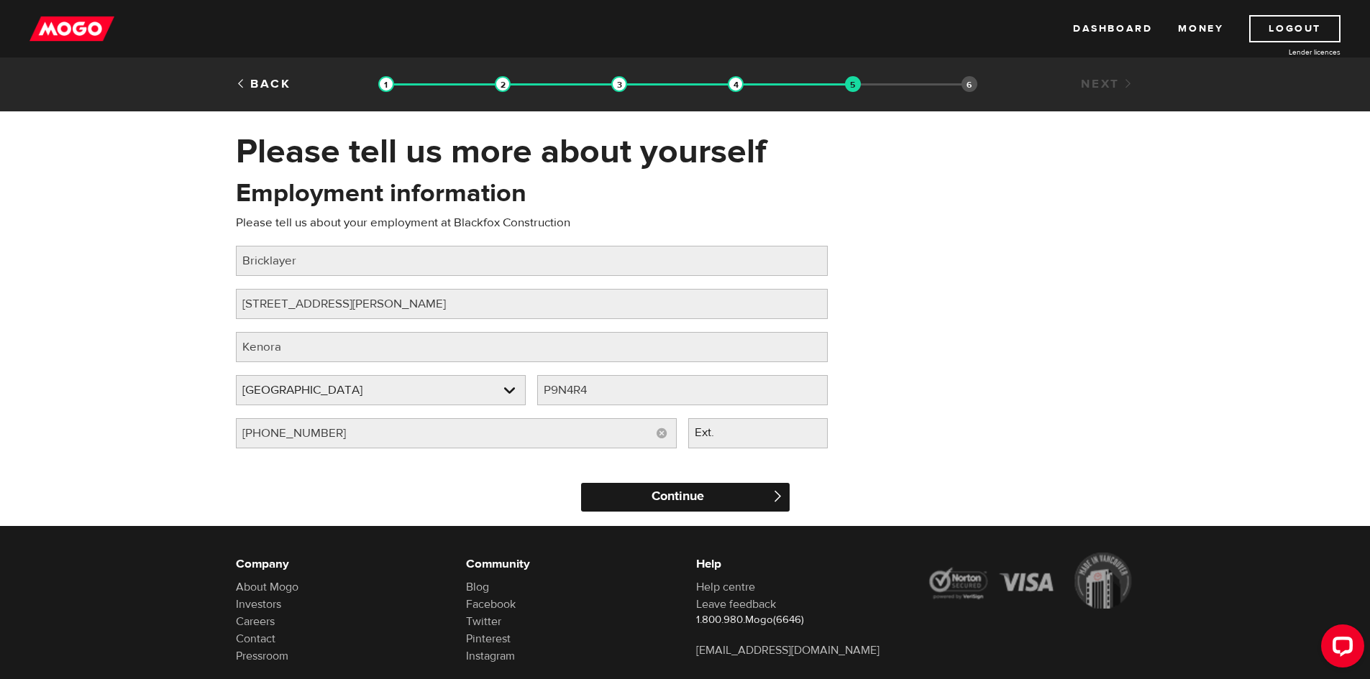
click at [677, 493] on input "Continue" at bounding box center [685, 497] width 209 height 29
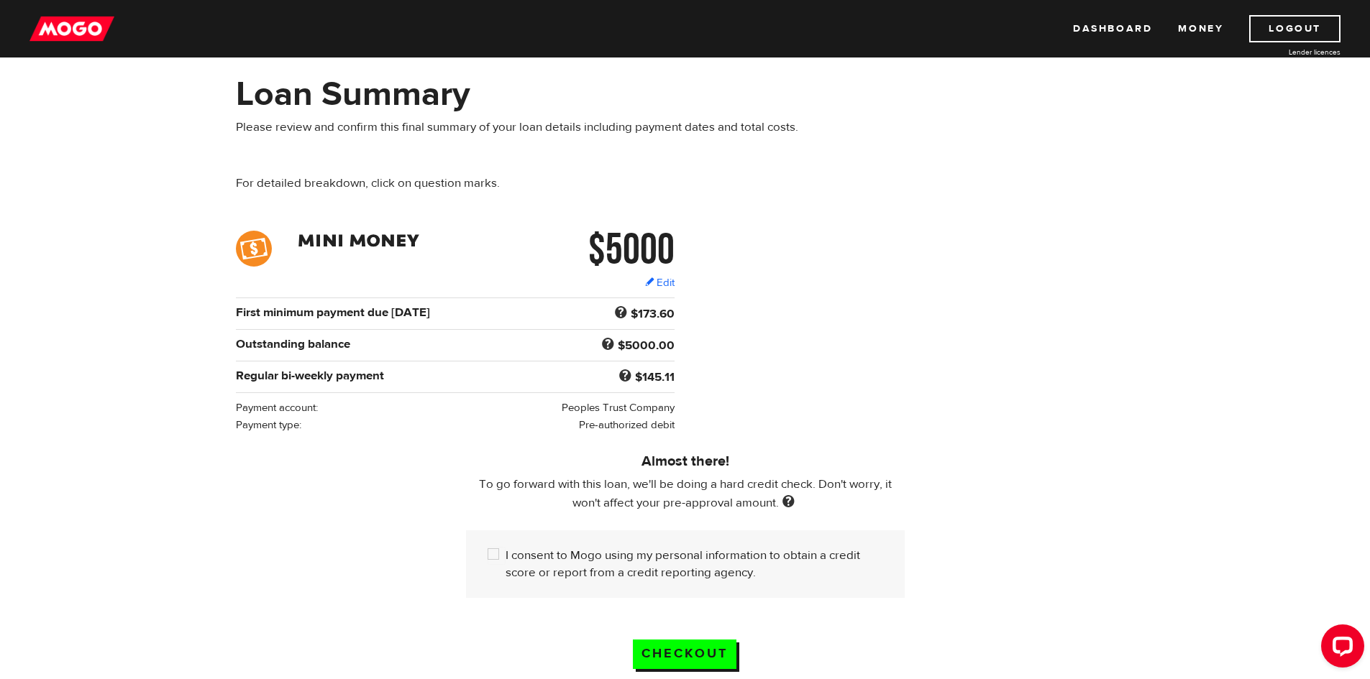
scroll to position [84, 0]
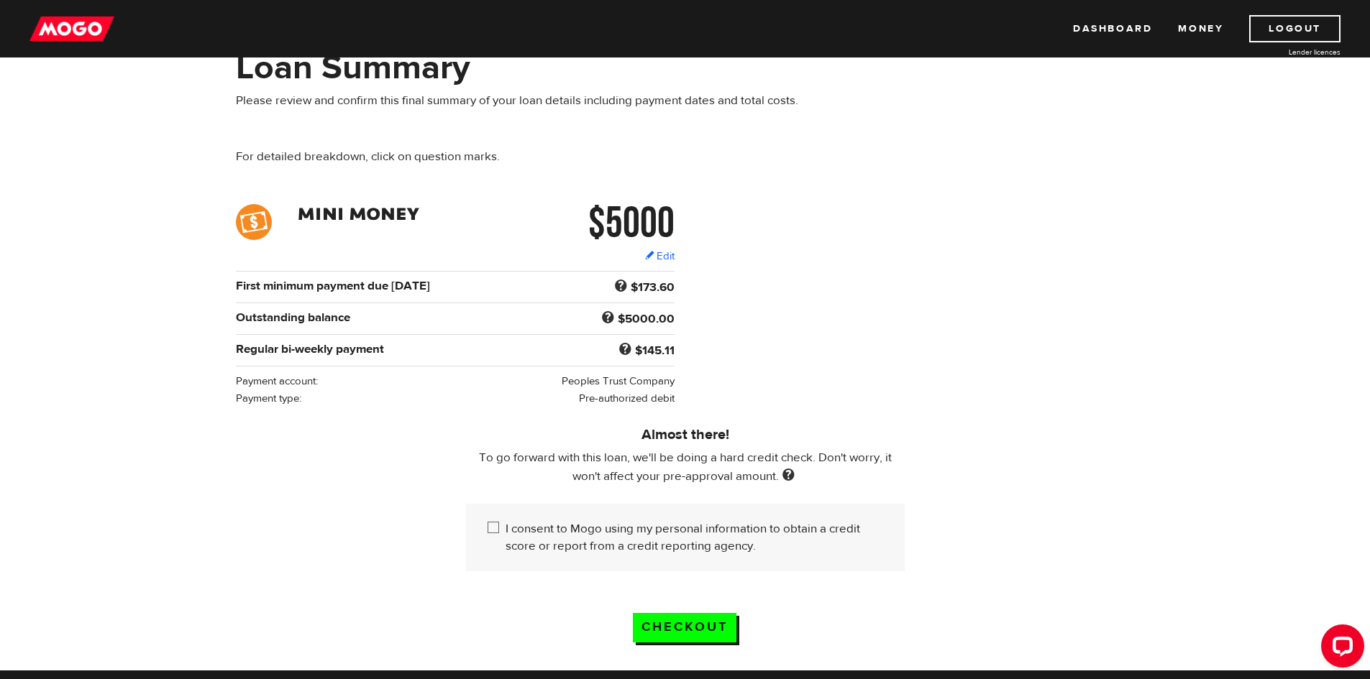
click at [501, 523] on input "I consent to Mogo using my personal information to obtain a credit score or rep…" at bounding box center [497, 530] width 18 height 18
checkbox input "true"
click at [638, 618] on input "Checkout" at bounding box center [685, 627] width 104 height 29
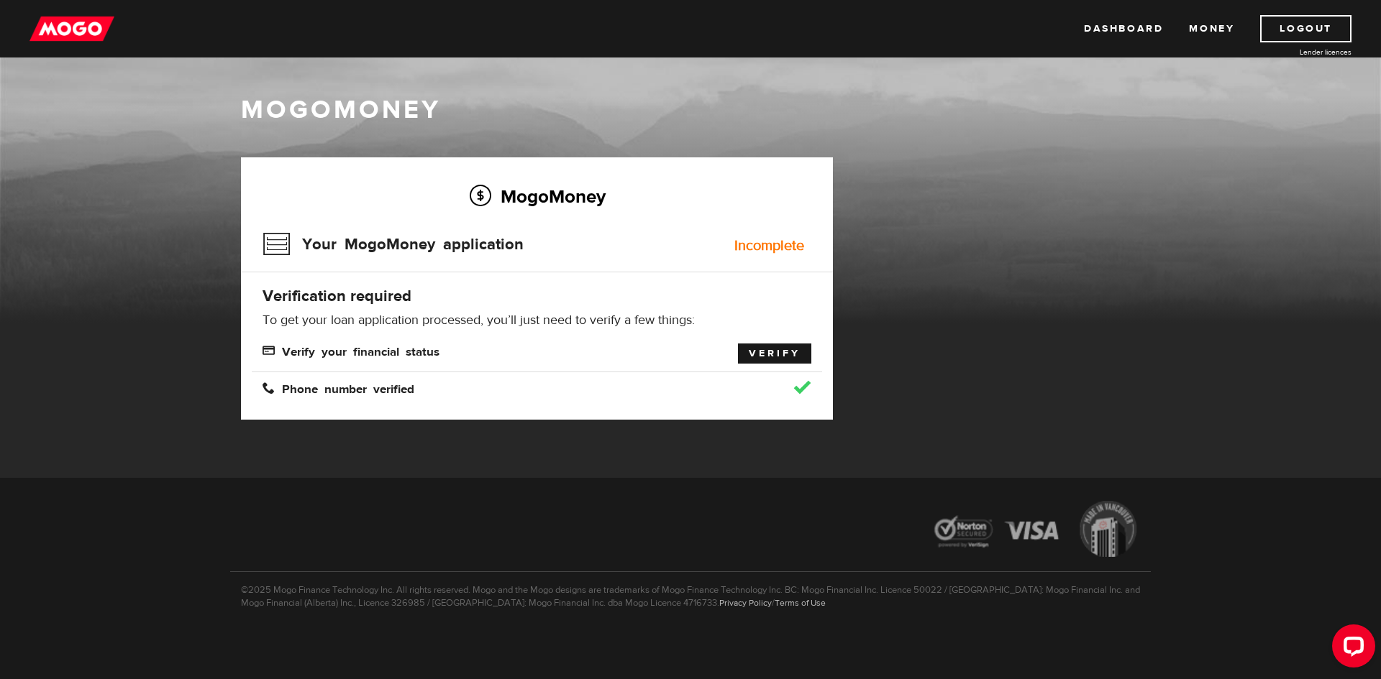
click at [801, 360] on link "Verify" at bounding box center [774, 354] width 73 height 20
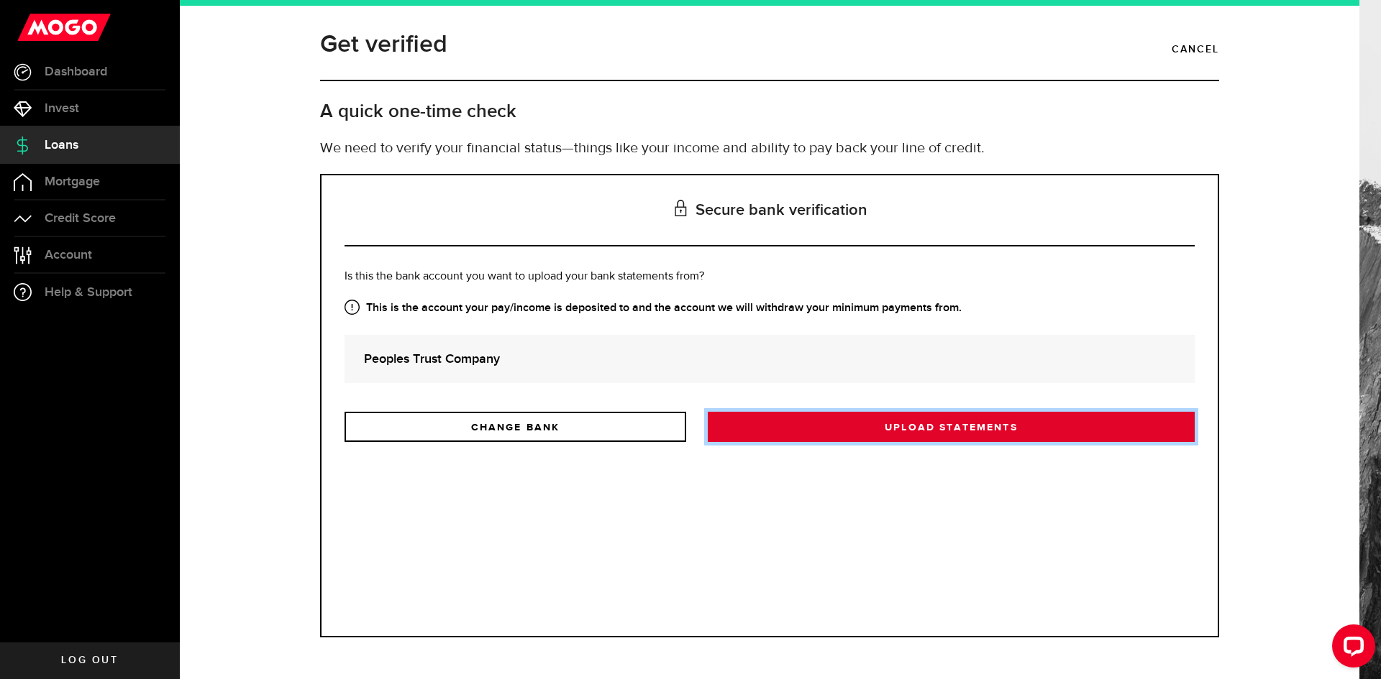
click at [898, 426] on link "Upload statements" at bounding box center [951, 427] width 487 height 30
